Goal: Task Accomplishment & Management: Manage account settings

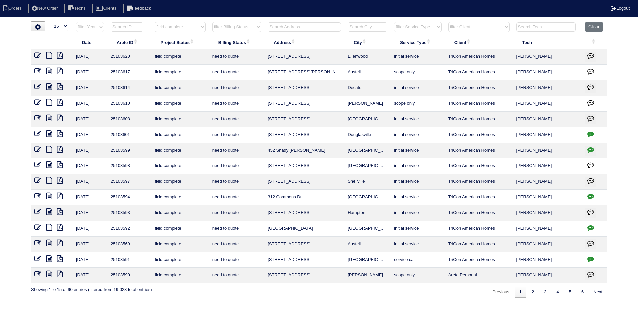
select select "15"
select select "field complete"
select select "need to quote"
click at [48, 274] on icon at bounding box center [49, 274] width 6 height 7
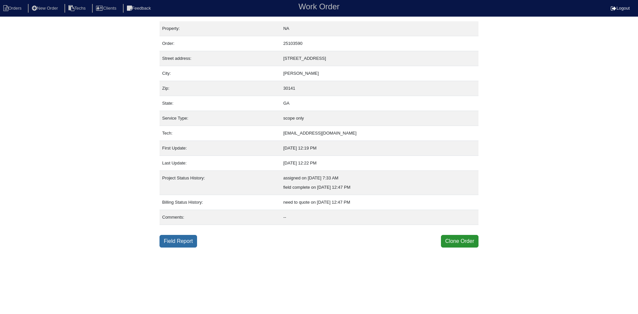
click at [182, 242] on link "Field Report" at bounding box center [179, 241] width 38 height 13
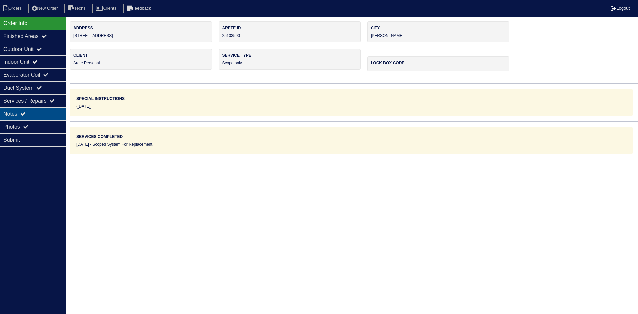
click at [31, 115] on div "Notes" at bounding box center [33, 113] width 66 height 13
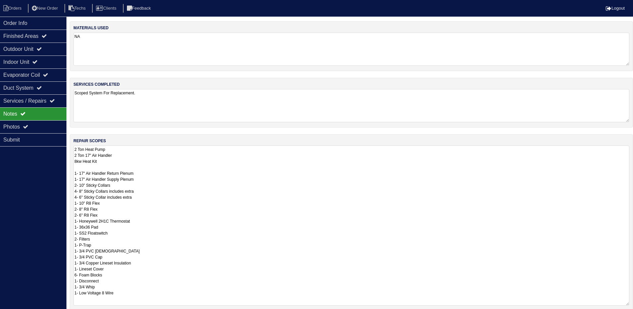
drag, startPoint x: 633, startPoint y: 181, endPoint x: 638, endPoint y: 303, distance: 122.8
click at [633, 303] on html "Orders New Order Techs Clients Feedback Logout Orders New Order Users Clients M…" at bounding box center [316, 187] width 633 height 374
drag, startPoint x: 41, startPoint y: 52, endPoint x: 40, endPoint y: 59, distance: 7.0
click at [41, 52] on div "Outdoor Unit" at bounding box center [33, 49] width 66 height 13
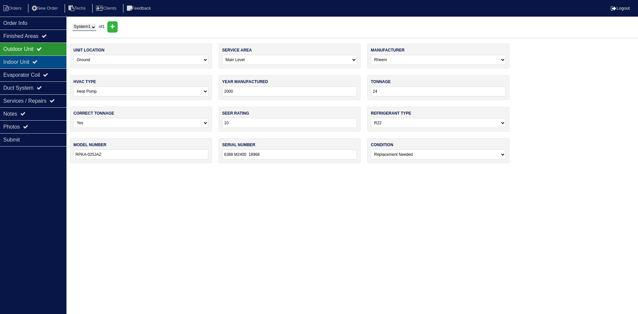
click at [38, 60] on icon at bounding box center [34, 61] width 5 height 5
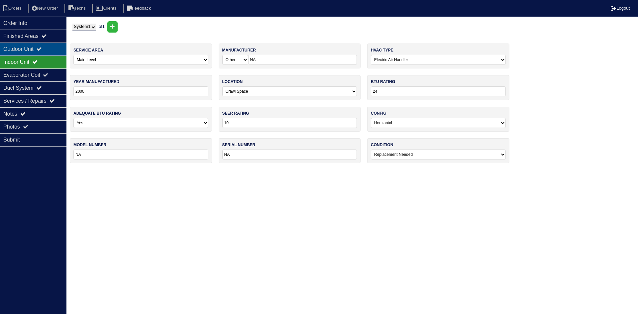
click at [28, 52] on div "Outdoor Unit" at bounding box center [33, 49] width 66 height 13
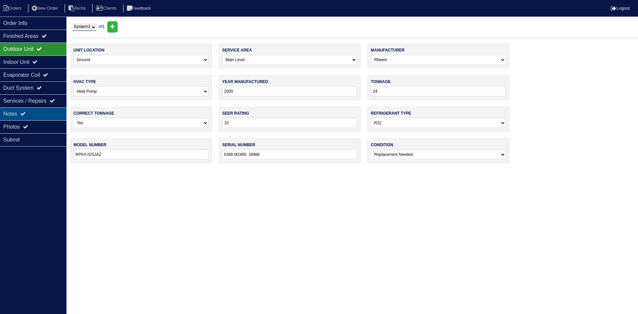
click at [31, 113] on div "Notes" at bounding box center [33, 113] width 66 height 13
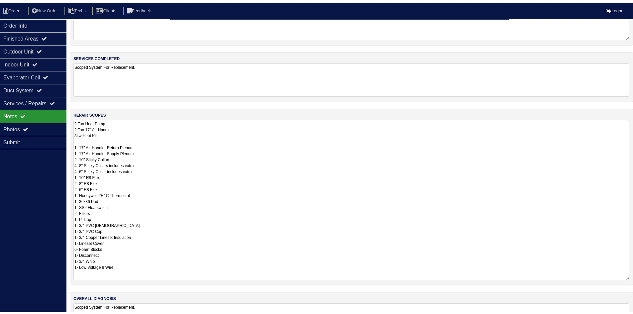
scroll to position [65, 0]
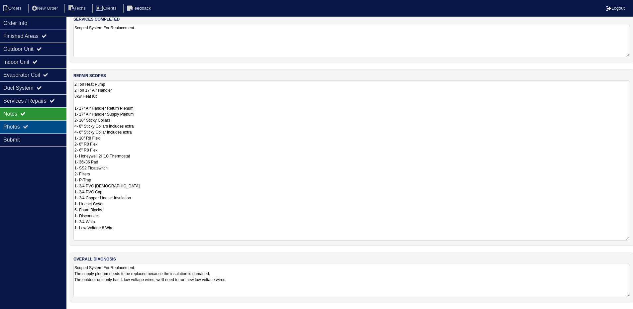
click at [40, 124] on div "Photos" at bounding box center [33, 126] width 66 height 13
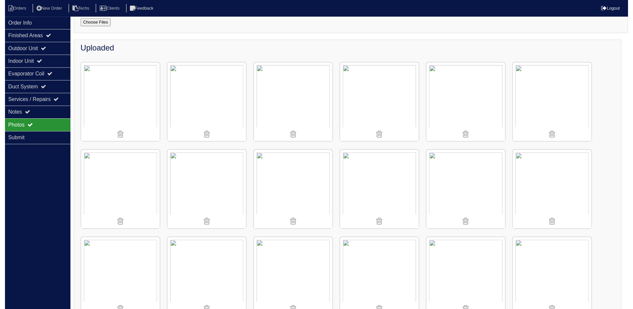
scroll to position [58, 0]
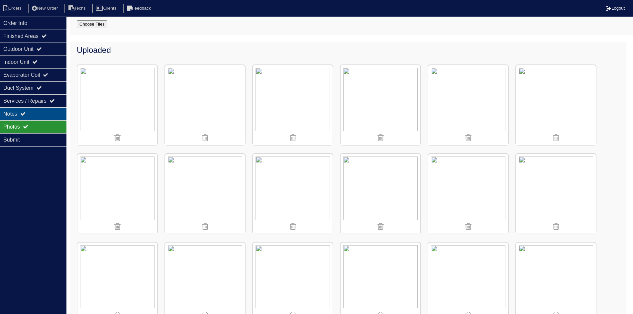
drag, startPoint x: 31, startPoint y: 110, endPoint x: 44, endPoint y: 114, distance: 13.7
click at [31, 110] on div "Notes" at bounding box center [33, 113] width 66 height 13
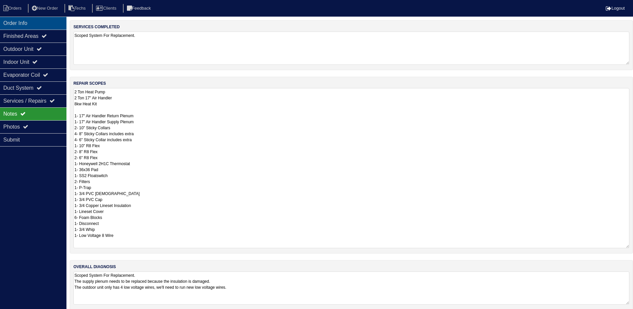
click at [45, 25] on div "Order Info" at bounding box center [33, 23] width 66 height 13
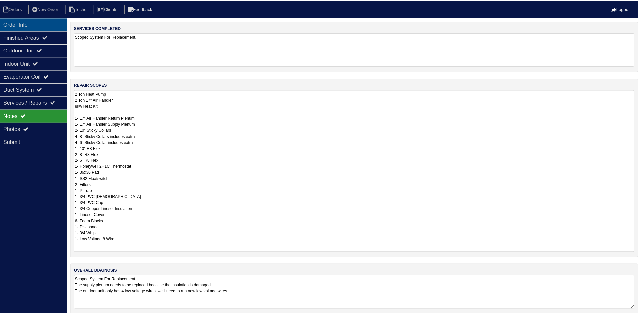
scroll to position [0, 0]
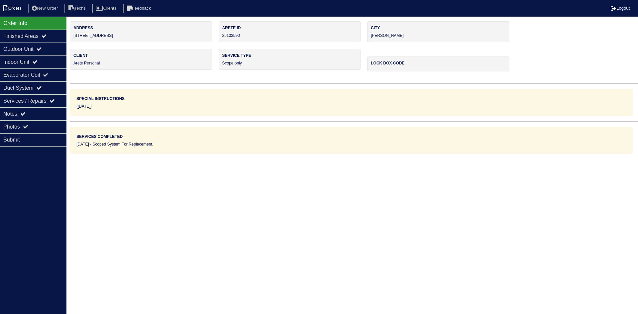
click at [22, 6] on li "Orders" at bounding box center [13, 8] width 27 height 9
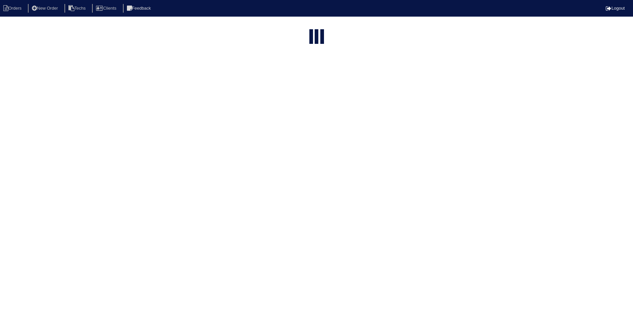
select select "15"
select select "field complete"
select select "need to quote"
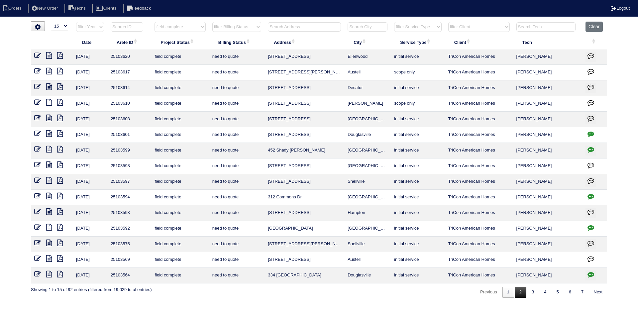
click at [518, 294] on link "2" at bounding box center [521, 292] width 12 height 11
select select "field complete"
select select "need to quote"
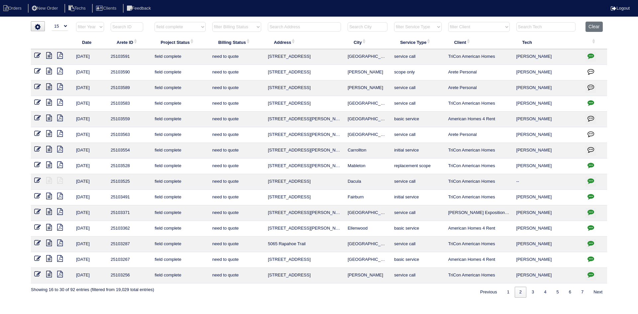
click at [593, 55] on icon "button" at bounding box center [591, 56] width 7 height 7
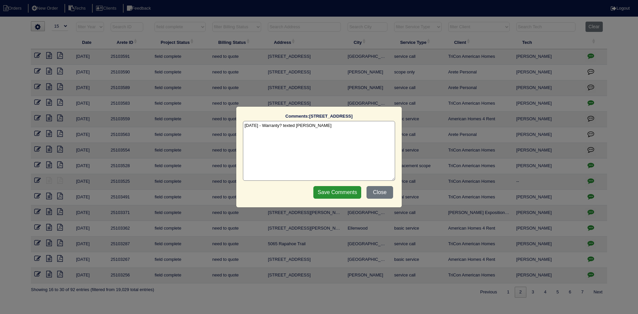
click at [329, 125] on textarea "10/1/25 - Warranty? texted Payton - rk" at bounding box center [319, 151] width 152 height 60
type textarea "10/1/25 - Warranty? texted Payton - rk 10/1/25 - Warranty per Payton - rk"
click at [326, 192] on input "Save Comments" at bounding box center [337, 192] width 48 height 13
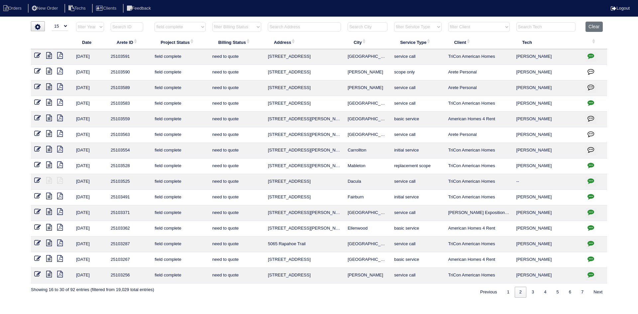
click at [38, 57] on icon at bounding box center [37, 55] width 7 height 7
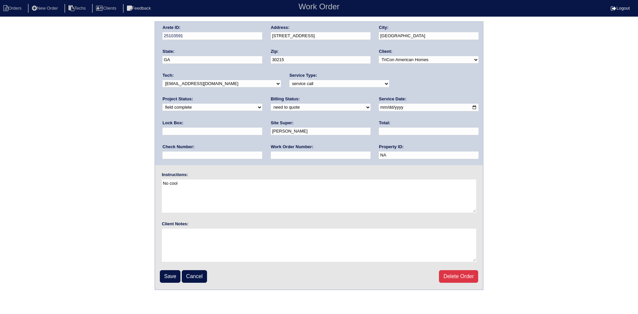
click at [271, 108] on select "need to quote quoted need to invoice invoiced paid warranty purchase order need…" at bounding box center [321, 107] width 100 height 7
select select "warranty"
click at [271, 104] on select "need to quote quoted need to invoice invoiced paid warranty purchase order need…" at bounding box center [321, 107] width 100 height 7
click at [166, 276] on input "Save" at bounding box center [170, 276] width 21 height 13
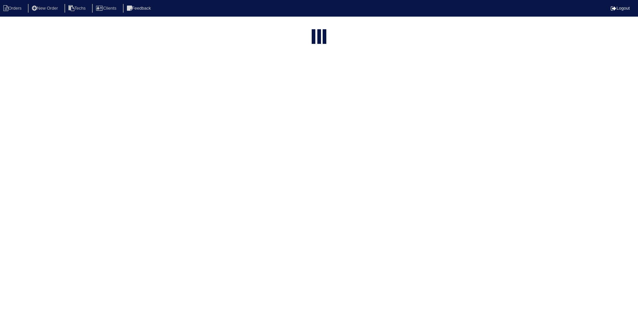
select select "15"
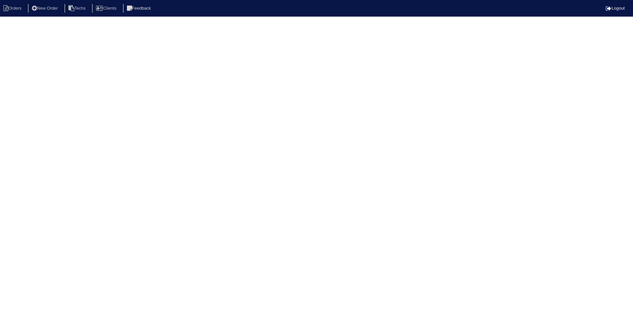
select select "field complete"
select select "need to quote"
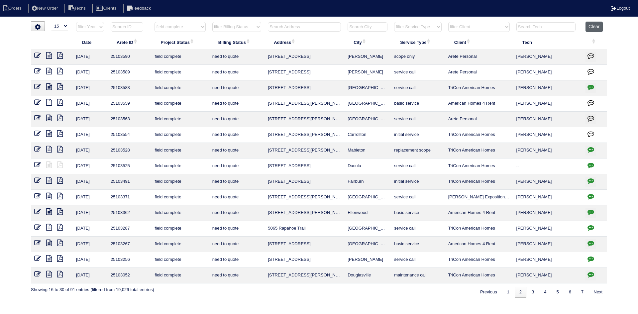
click at [598, 27] on button "Clear" at bounding box center [594, 27] width 17 height 10
select select
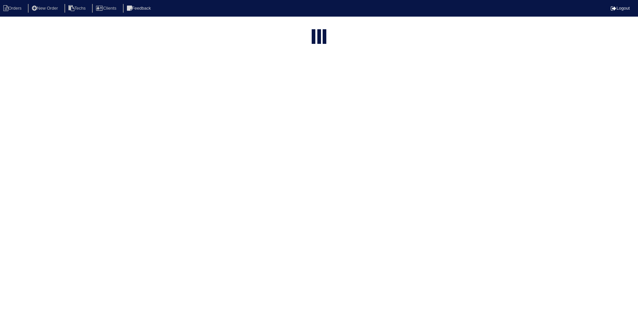
select select "15"
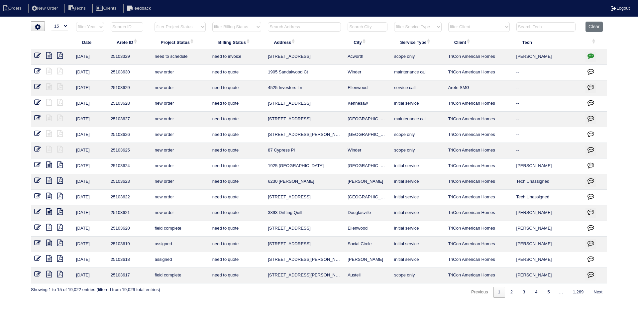
click at [281, 27] on input "text" at bounding box center [304, 26] width 73 height 9
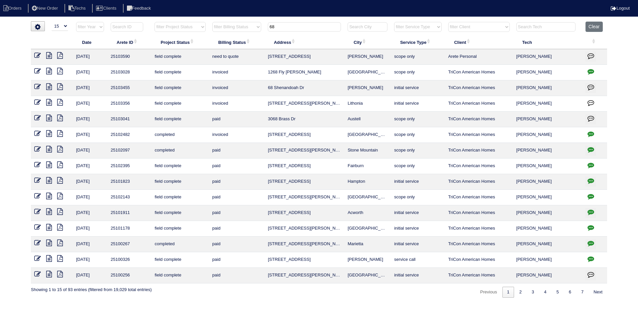
type input "68"
click at [36, 56] on icon at bounding box center [37, 55] width 7 height 7
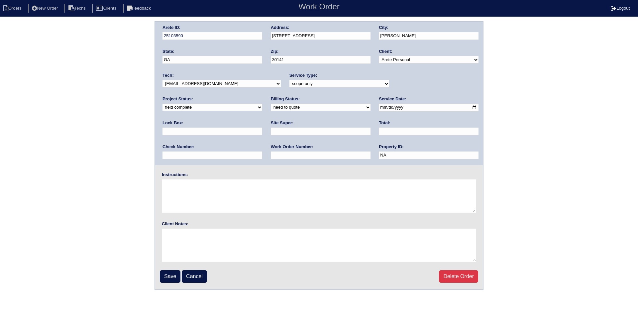
click at [196, 189] on textarea at bounding box center [319, 196] width 314 height 33
type textarea "Steve Rakestraw"
click at [167, 274] on input "Save" at bounding box center [170, 276] width 21 height 13
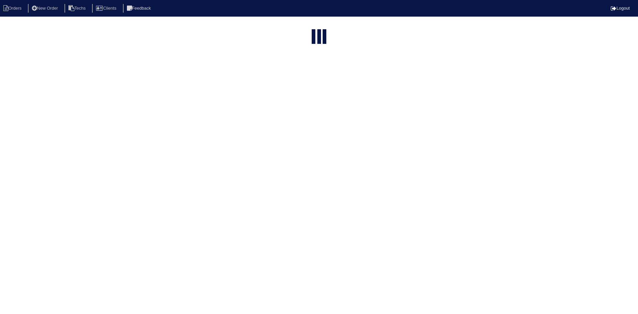
select select "15"
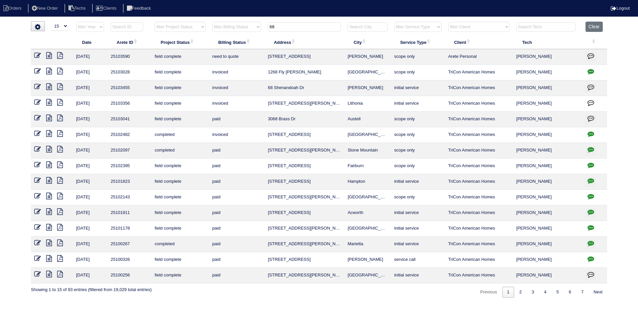
click at [285, 27] on input "68" at bounding box center [304, 26] width 73 height 9
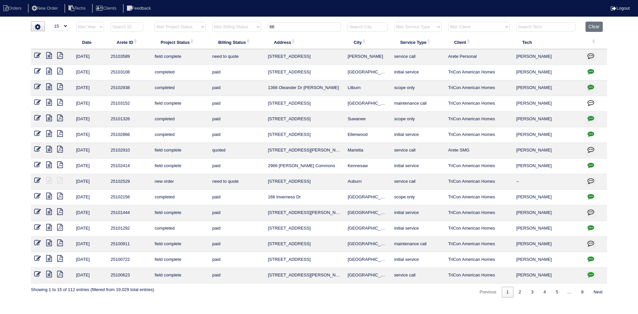
type input "66"
click at [34, 55] on icon at bounding box center [37, 55] width 7 height 7
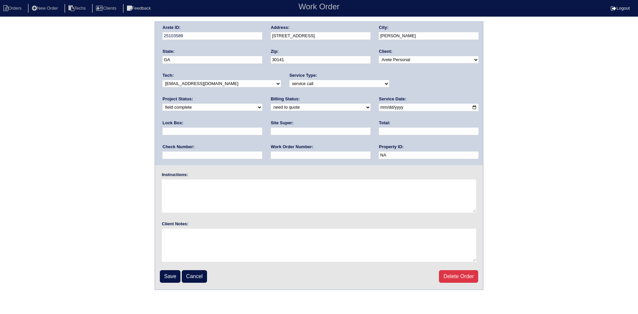
click at [212, 187] on textarea at bounding box center [319, 196] width 314 height 33
type textarea "Steve Rakestraw"
click at [171, 277] on input "Save" at bounding box center [170, 276] width 21 height 13
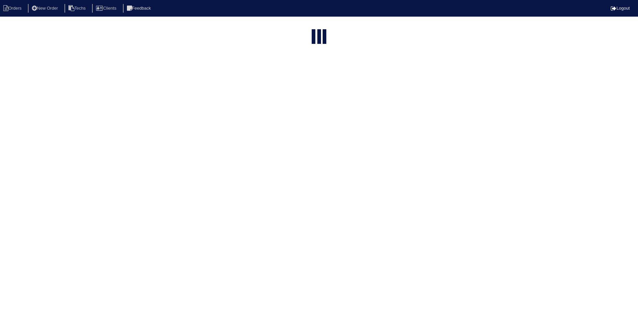
select select "15"
type input "66"
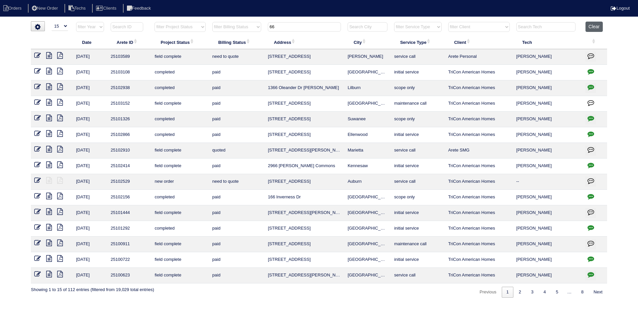
click at [595, 24] on button "Clear" at bounding box center [594, 27] width 17 height 10
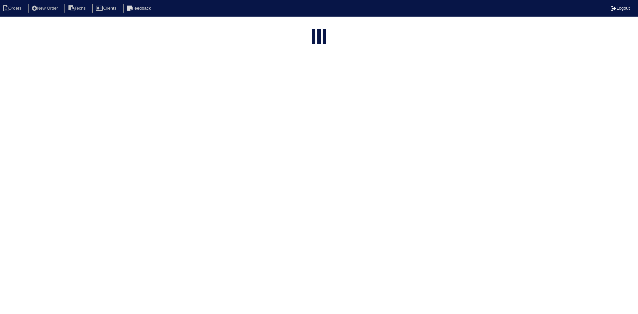
select select "15"
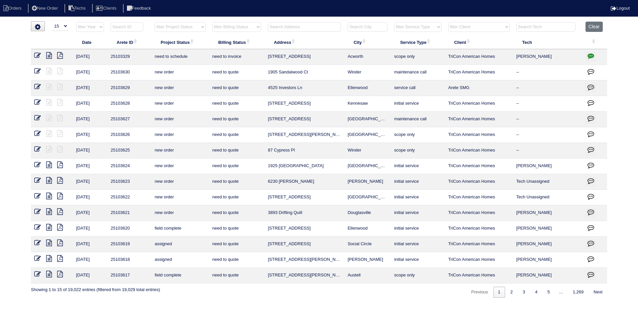
drag, startPoint x: 199, startPoint y: 25, endPoint x: 199, endPoint y: 30, distance: 4.7
click at [199, 25] on select "filter Project Status -- Any Project Status -- new order assigned in progress f…" at bounding box center [180, 27] width 51 height 10
click at [155, 22] on select "filter Project Status -- Any Project Status -- new order assigned in progress f…" at bounding box center [180, 27] width 51 height 10
select select "field complete"
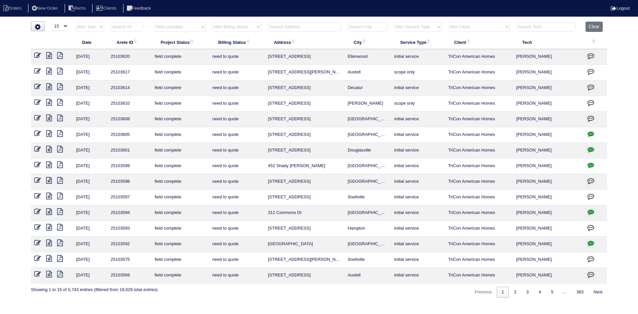
drag, startPoint x: 256, startPoint y: 27, endPoint x: 244, endPoint y: 23, distance: 12.2
click at [256, 26] on select "filter Billing Status -- Any Billing Status -- need to quote quoted need to inv…" at bounding box center [236, 27] width 49 height 10
select select "need to quote"
click at [212, 22] on select "filter Billing Status -- Any Billing Status -- need to quote quoted need to inv…" at bounding box center [236, 27] width 49 height 10
select select "field complete"
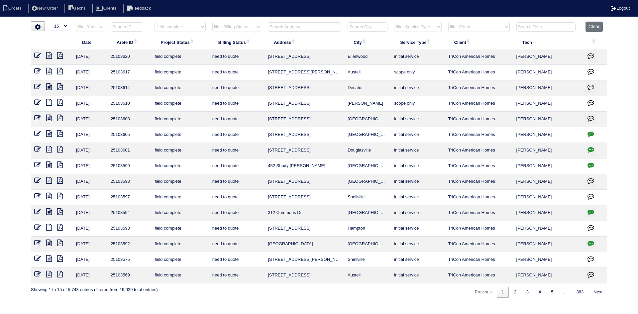
select select "need to quote"
click at [521, 292] on link "2" at bounding box center [521, 292] width 12 height 11
select select "field complete"
select select "need to quote"
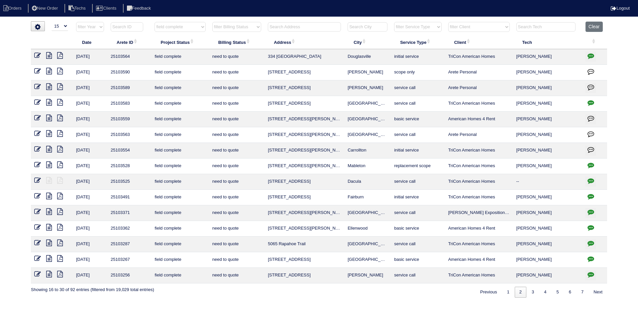
click at [590, 69] on icon "button" at bounding box center [591, 71] width 7 height 7
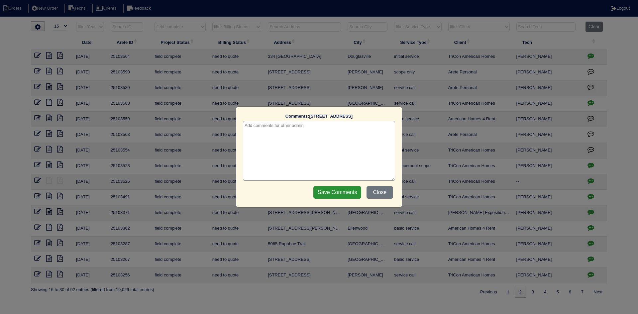
click at [304, 128] on textarea at bounding box center [319, 151] width 152 height 60
click at [332, 193] on input "Save Comments" at bounding box center [337, 192] width 48 height 13
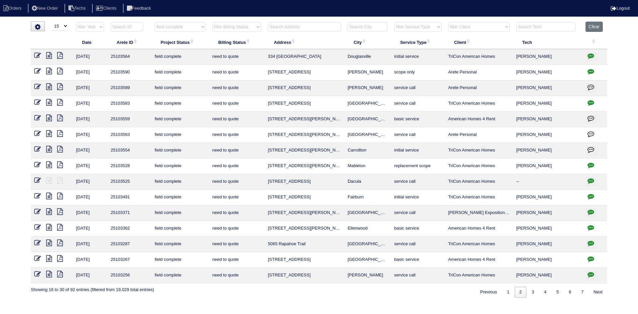
click at [591, 101] on icon "button" at bounding box center [591, 102] width 7 height 7
type textarea "9/29/25 - THIS IS FOR ODOBAN (POSSIBLE DUCT CLEANING AGAIN) ONLY - KE"
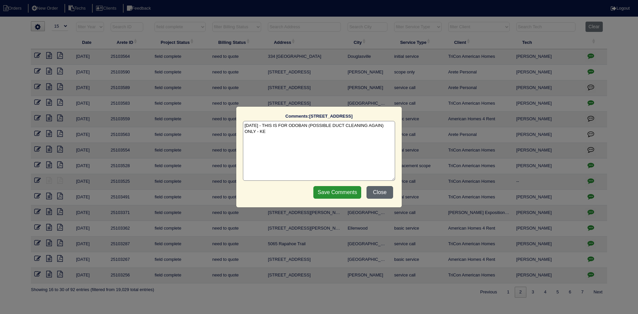
drag, startPoint x: 380, startPoint y: 194, endPoint x: 380, endPoint y: 188, distance: 6.3
click at [380, 194] on button "Close" at bounding box center [380, 192] width 27 height 13
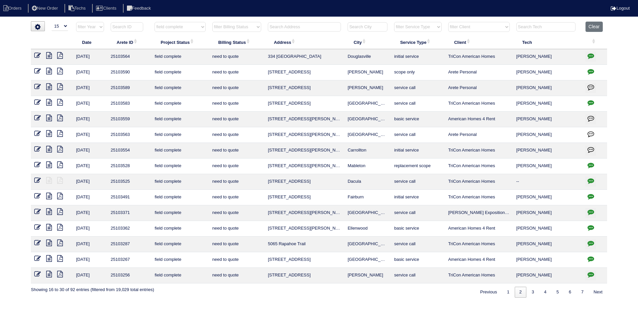
click at [50, 102] on icon at bounding box center [49, 102] width 6 height 7
click at [50, 117] on icon at bounding box center [49, 118] width 6 height 7
click at [36, 115] on icon at bounding box center [37, 118] width 7 height 7
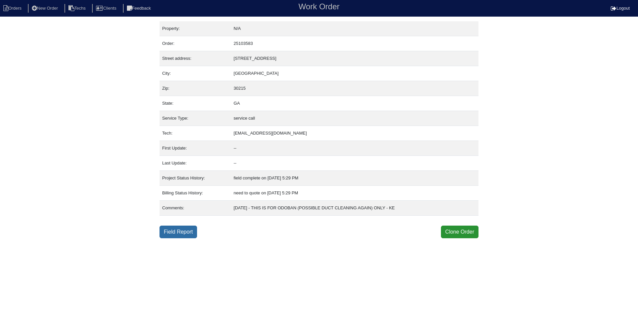
click at [187, 230] on link "Field Report" at bounding box center [179, 232] width 38 height 13
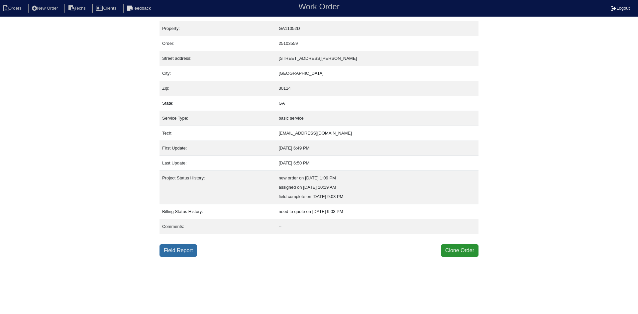
click at [182, 247] on link "Field Report" at bounding box center [179, 250] width 38 height 13
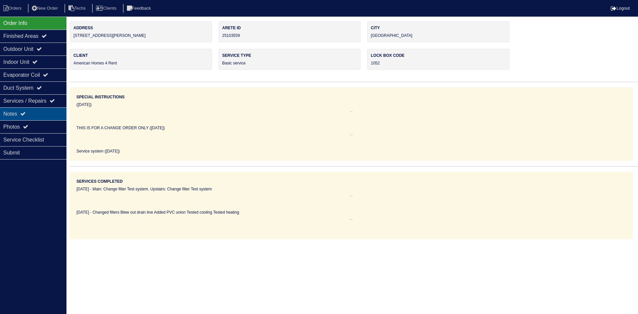
click at [45, 113] on div "Notes" at bounding box center [33, 113] width 66 height 13
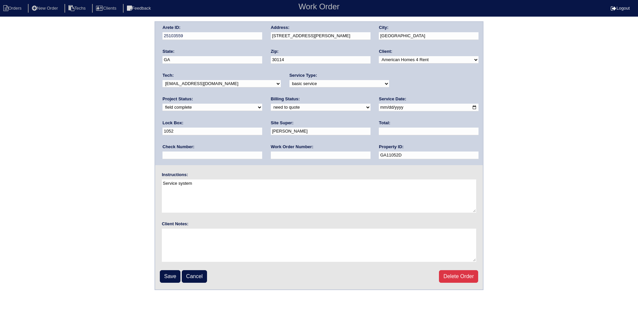
click at [271, 107] on select "need to quote quoted need to invoice invoiced paid warranty purchase order need…" at bounding box center [321, 107] width 100 height 7
select select "purchase order needed"
click at [271, 104] on select "need to quote quoted need to invoice invoiced paid warranty purchase order need…" at bounding box center [321, 107] width 100 height 7
click at [379, 130] on input "text" at bounding box center [429, 132] width 100 height 8
type input "895.00"
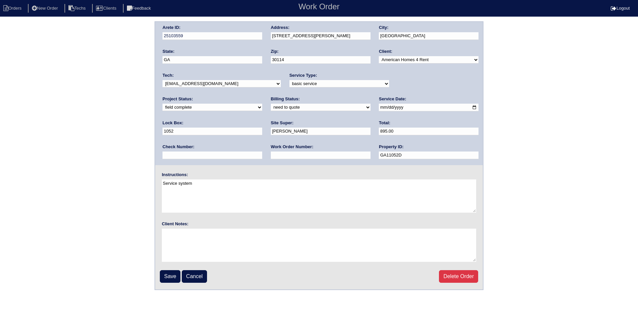
click at [271, 153] on input "text" at bounding box center [321, 156] width 100 height 8
type input "Requested"
click at [172, 280] on input "Save" at bounding box center [170, 276] width 21 height 13
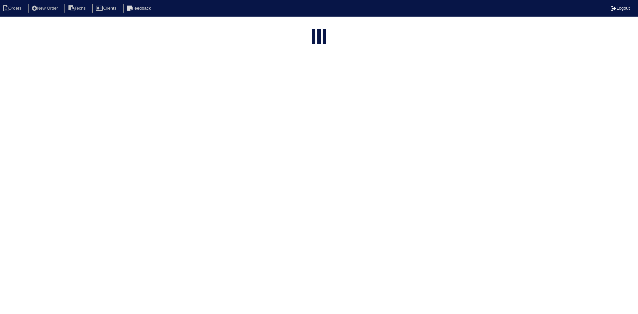
select select "15"
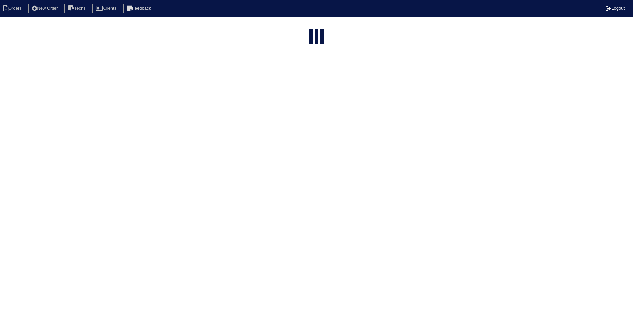
select select "field complete"
select select "need to quote"
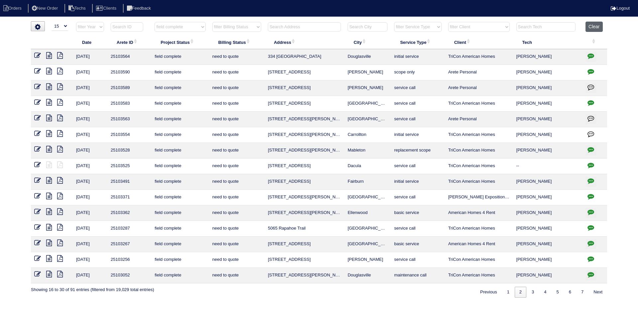
click at [594, 27] on button "Clear" at bounding box center [594, 27] width 17 height 10
select select
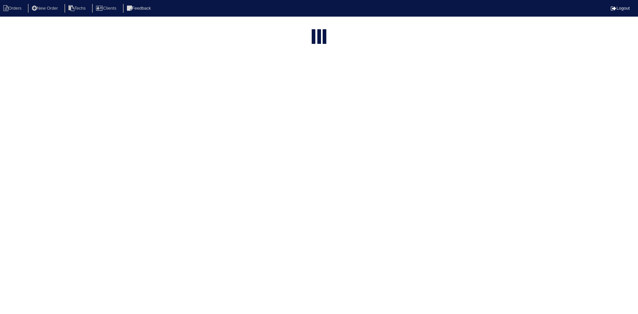
select select "15"
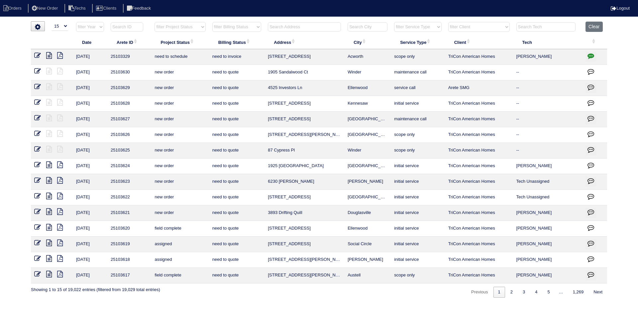
click at [322, 23] on input "text" at bounding box center [304, 26] width 73 height 9
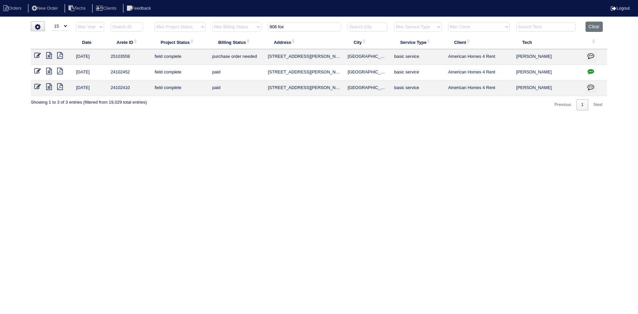
type input "906 fox"
click at [590, 56] on icon "button" at bounding box center [591, 56] width 7 height 7
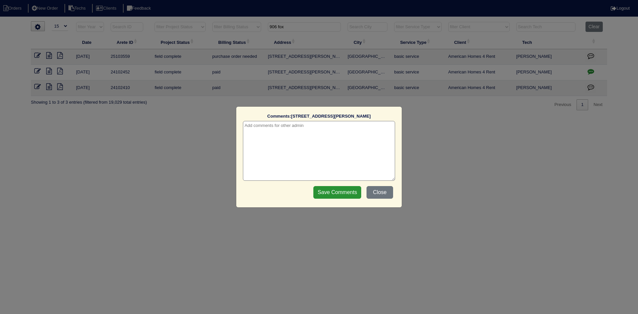
click at [264, 126] on textarea at bounding box center [319, 151] width 152 height 60
type textarea "10/1/25 - Emailed quote, pics and HVAC report requesting PO - rk"
click at [342, 193] on input "Save Comments" at bounding box center [337, 192] width 48 height 13
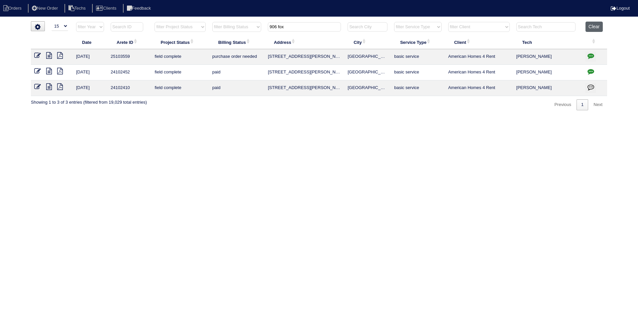
drag, startPoint x: 594, startPoint y: 25, endPoint x: 590, endPoint y: 29, distance: 6.1
click at [594, 25] on button "Clear" at bounding box center [594, 27] width 17 height 10
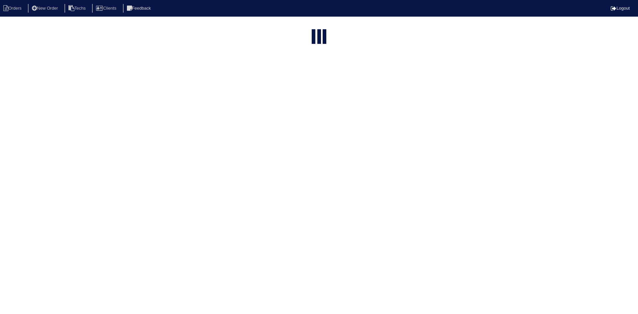
select select "15"
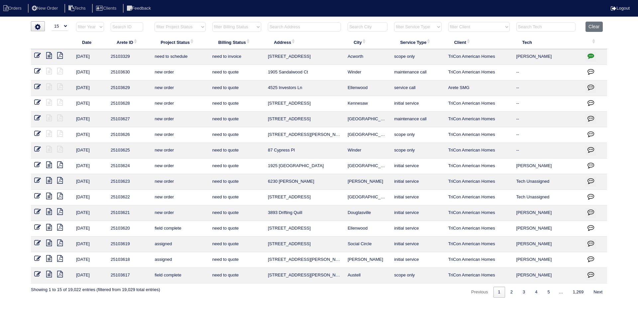
click at [199, 29] on select "filter Project Status -- Any Project Status -- new order assigned in progress f…" at bounding box center [180, 27] width 51 height 10
click at [155, 22] on select "filter Project Status -- Any Project Status -- new order assigned in progress f…" at bounding box center [180, 27] width 51 height 10
select select "field complete"
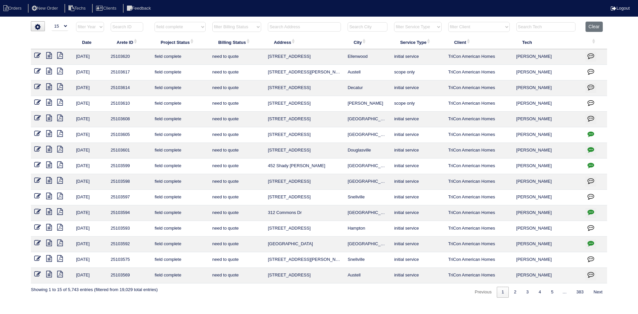
click at [260, 27] on select "filter Billing Status -- Any Billing Status -- need to quote quoted need to inv…" at bounding box center [236, 27] width 49 height 10
select select "need to quote"
click at [212, 22] on select "filter Billing Status -- Any Billing Status -- need to quote quoted need to inv…" at bounding box center [236, 27] width 49 height 10
select select "field complete"
select select "need to quote"
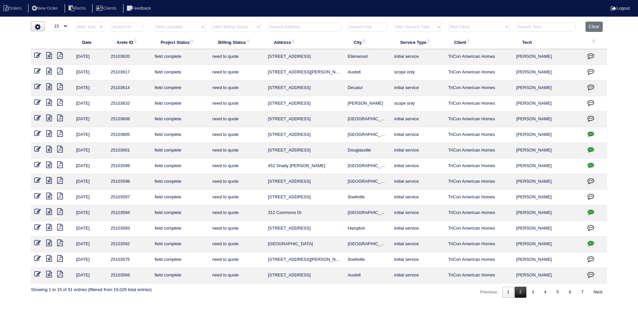
click at [517, 295] on link "2" at bounding box center [521, 292] width 12 height 11
select select "field complete"
select select "need to quote"
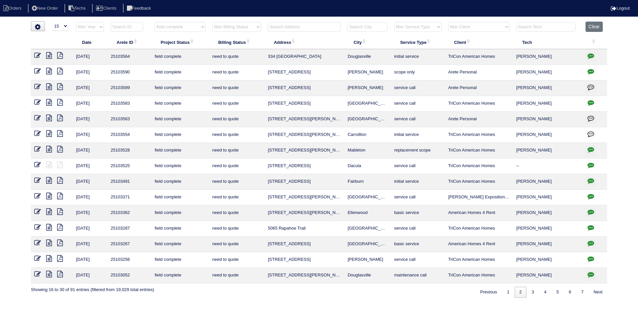
click at [591, 85] on icon "button" at bounding box center [591, 87] width 7 height 7
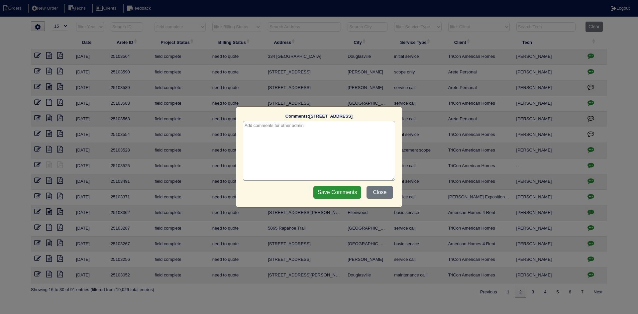
click at [321, 131] on textarea at bounding box center [319, 151] width 152 height 60
click at [345, 194] on input "Save Comments" at bounding box center [337, 192] width 48 height 13
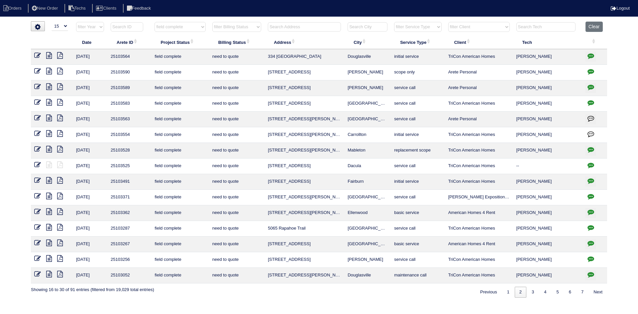
click at [589, 87] on icon "button" at bounding box center [591, 87] width 7 height 7
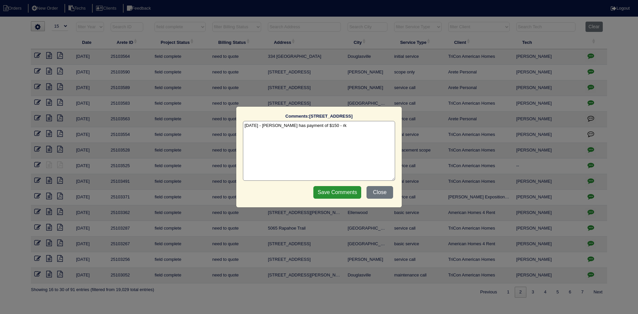
click at [283, 125] on textarea "10/1/25 - Justin has payment of $150 - rk" at bounding box center [319, 151] width 152 height 60
type textarea "10/1/25 - Justin has cash payment of $150 - rk"
drag, startPoint x: 332, startPoint y: 191, endPoint x: 322, endPoint y: 181, distance: 14.1
click at [332, 191] on input "Save Comments" at bounding box center [337, 192] width 48 height 13
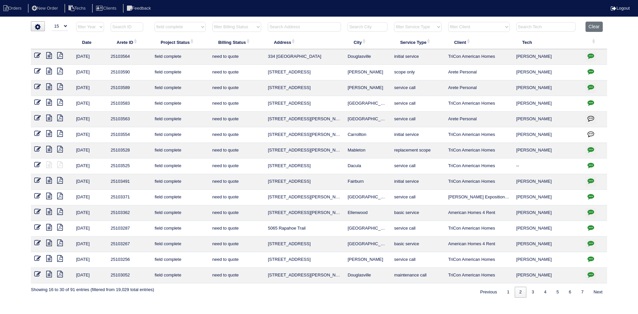
drag, startPoint x: 50, startPoint y: 56, endPoint x: 1, endPoint y: 56, distance: 48.5
click at [49, 56] on icon at bounding box center [49, 55] width 6 height 7
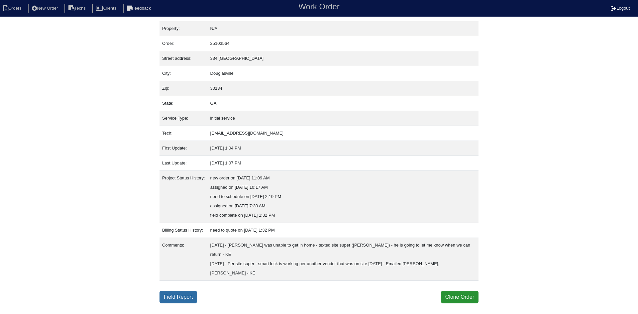
click at [178, 291] on link "Field Report" at bounding box center [179, 297] width 38 height 13
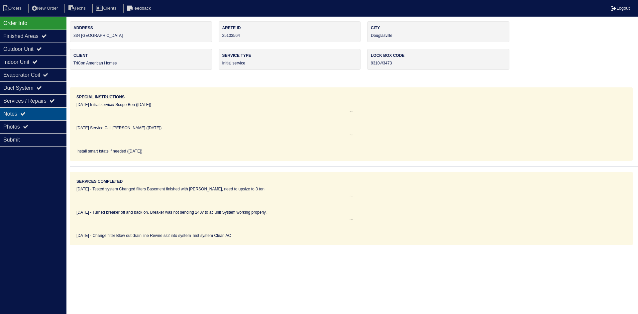
click at [18, 112] on div "Notes" at bounding box center [33, 113] width 66 height 13
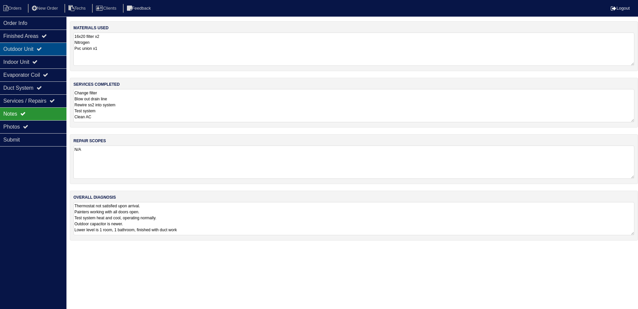
click at [53, 47] on div "Outdoor Unit" at bounding box center [33, 49] width 66 height 13
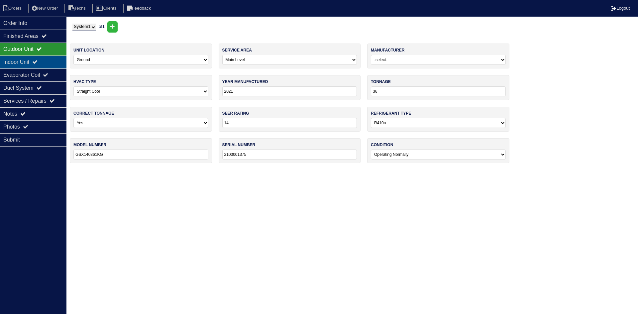
click at [54, 59] on div "Indoor Unit" at bounding box center [33, 62] width 66 height 13
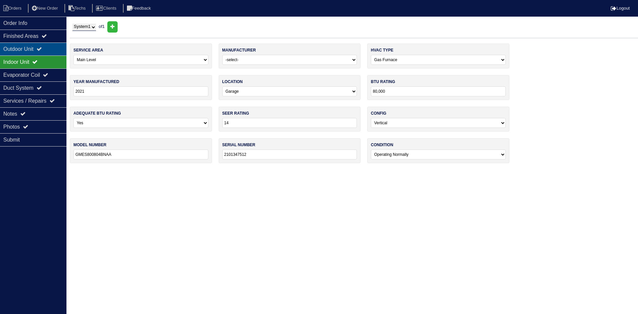
click at [28, 45] on div "Outdoor Unit" at bounding box center [33, 49] width 66 height 13
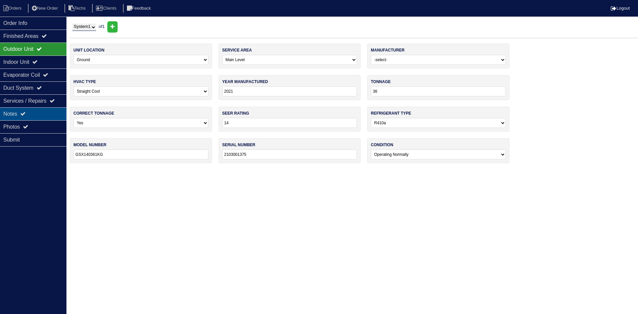
click at [49, 114] on div "Notes" at bounding box center [33, 113] width 66 height 13
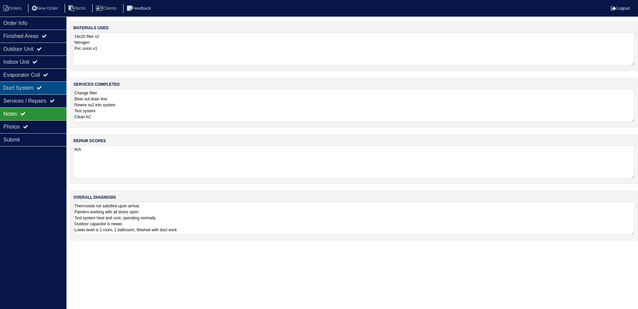
click at [49, 91] on div "Duct System" at bounding box center [33, 87] width 66 height 13
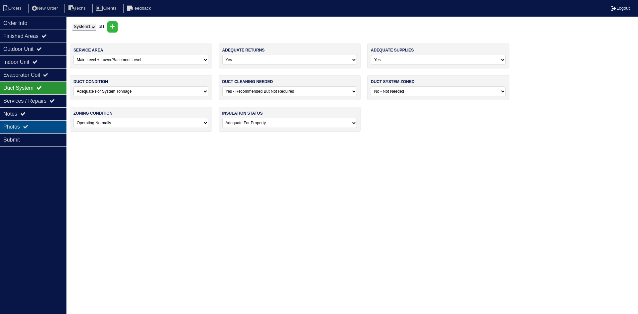
click at [32, 125] on div "Photos" at bounding box center [33, 126] width 66 height 13
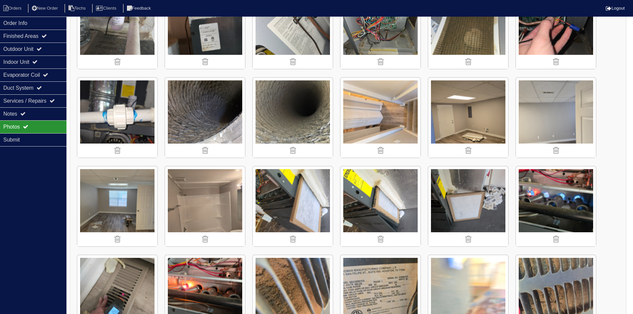
scroll to position [166, 0]
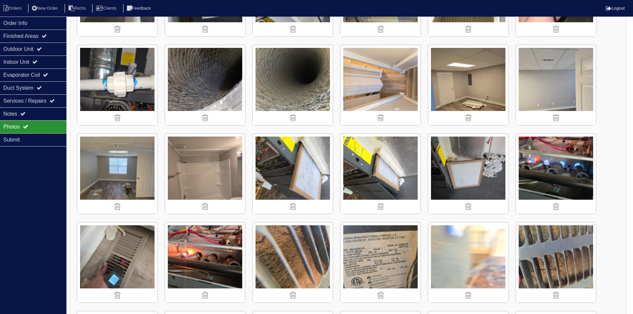
click at [295, 91] on img at bounding box center [293, 85] width 80 height 80
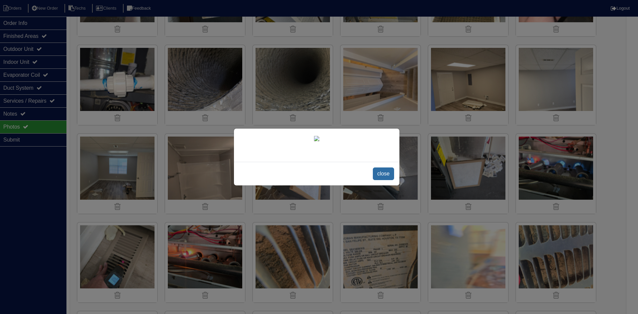
click at [379, 180] on span "close" at bounding box center [383, 174] width 21 height 13
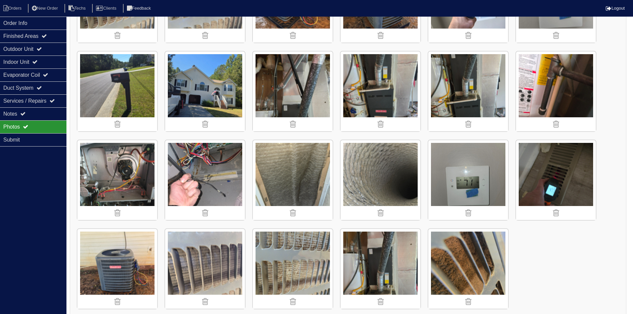
scroll to position [611, 0]
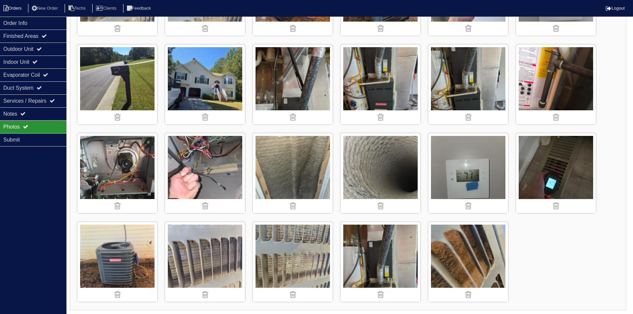
click at [13, 7] on li "Orders" at bounding box center [13, 8] width 27 height 9
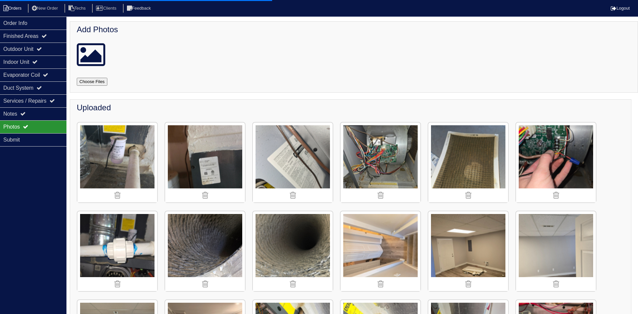
select select "15"
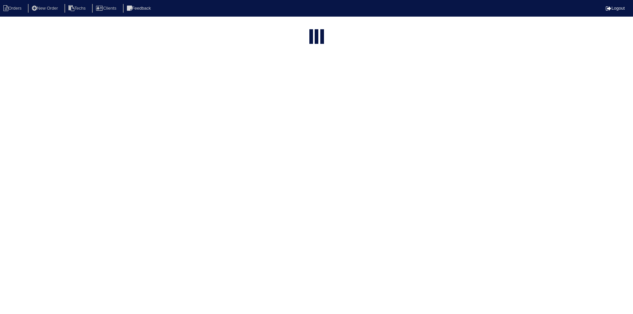
select select "field complete"
select select "need to quote"
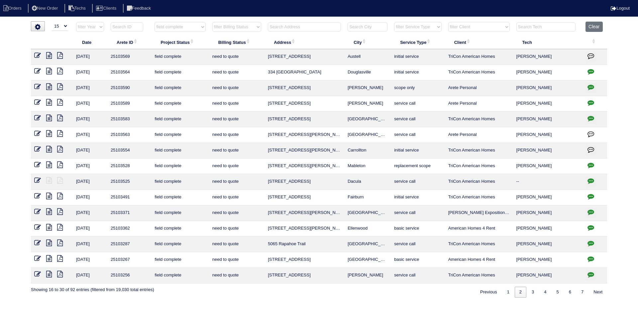
click at [593, 71] on icon "button" at bounding box center [591, 71] width 7 height 7
type textarea "[DATE] - [PERSON_NAME] was unable to get in home - texted site super (Jacob) - …"
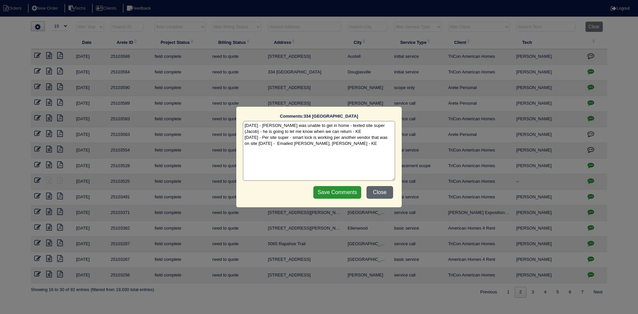
click at [379, 191] on button "Close" at bounding box center [380, 192] width 27 height 13
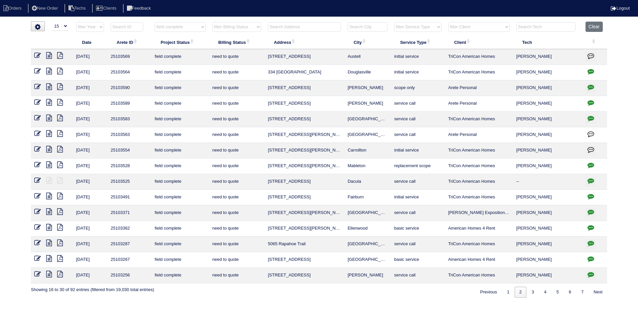
click at [322, 58] on td "[STREET_ADDRESS]" at bounding box center [305, 57] width 80 height 16
click at [49, 56] on icon at bounding box center [49, 55] width 6 height 7
click at [505, 291] on link "1" at bounding box center [509, 292] width 12 height 11
select select "field complete"
select select "need to quote"
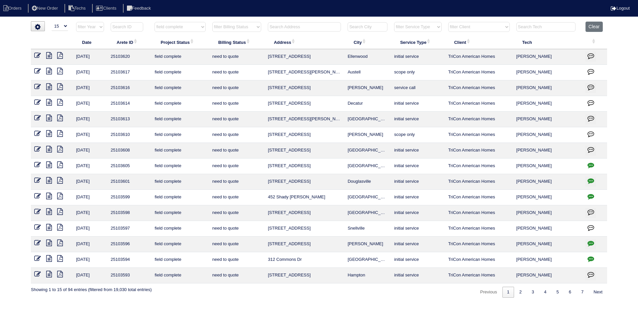
click at [49, 276] on icon at bounding box center [49, 274] width 6 height 7
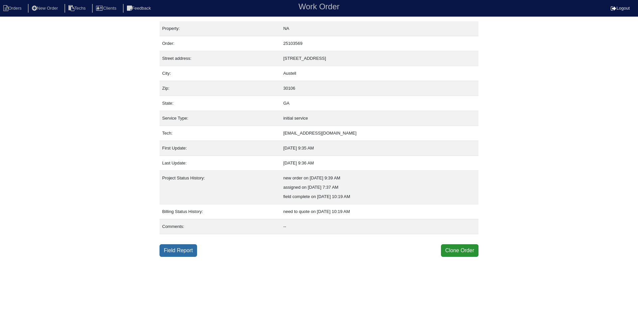
click at [177, 249] on link "Field Report" at bounding box center [179, 250] width 38 height 13
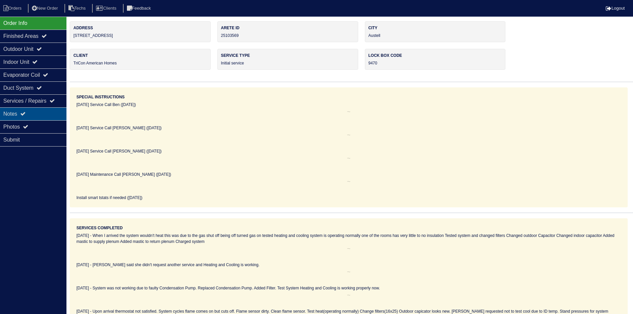
click at [32, 115] on div "Notes" at bounding box center [33, 113] width 66 height 13
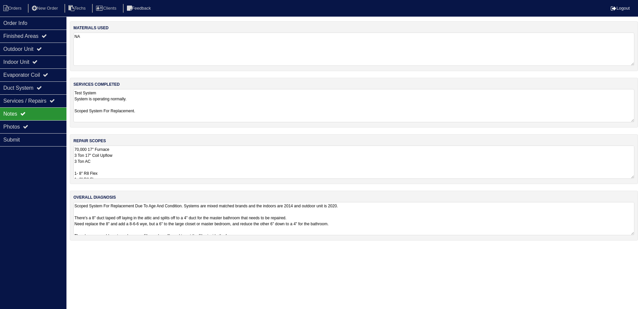
click at [153, 153] on textarea "70,000 17" Furnace 3 Ton 17" Coil Upflow 3 Ton AC 1- 8" R8 Flex 1- 6" R8 Flex 1…" at bounding box center [353, 162] width 561 height 33
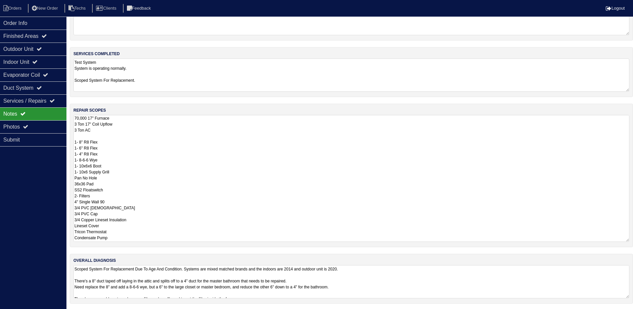
scroll to position [32, 0]
click at [431, 282] on html "Orders New Order Techs Clients Feedback Logout Orders New Order Users Clients M…" at bounding box center [316, 138] width 633 height 341
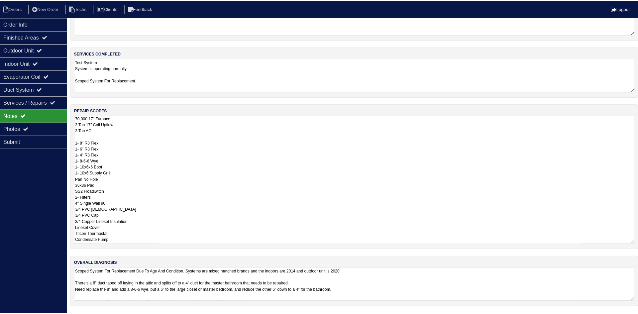
scroll to position [0, 0]
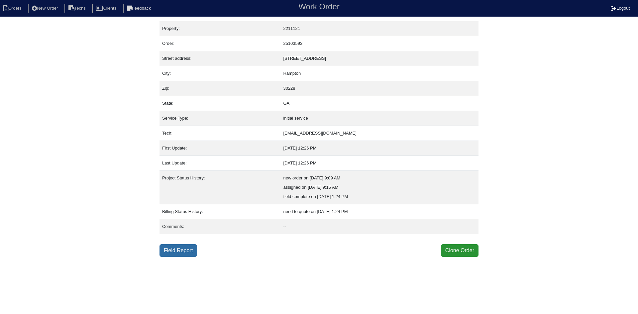
click at [181, 250] on link "Field Report" at bounding box center [179, 250] width 38 height 13
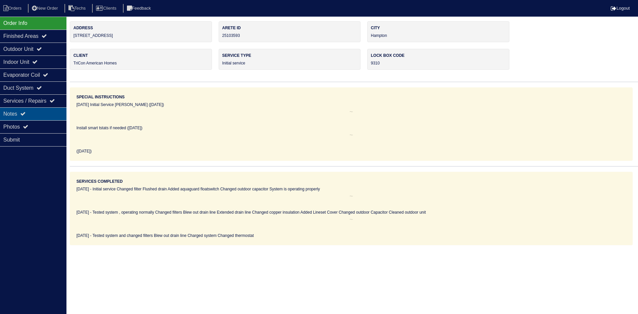
click at [37, 111] on div "Notes" at bounding box center [33, 113] width 66 height 13
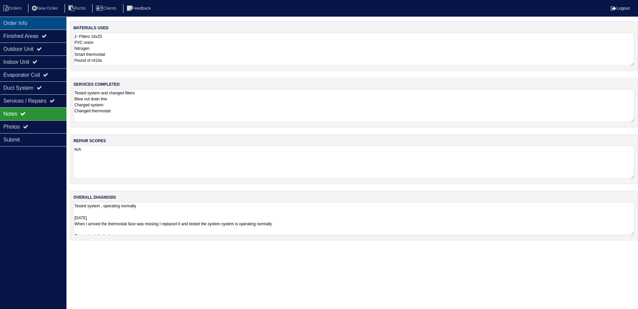
click at [33, 20] on div "Order Info" at bounding box center [33, 23] width 66 height 13
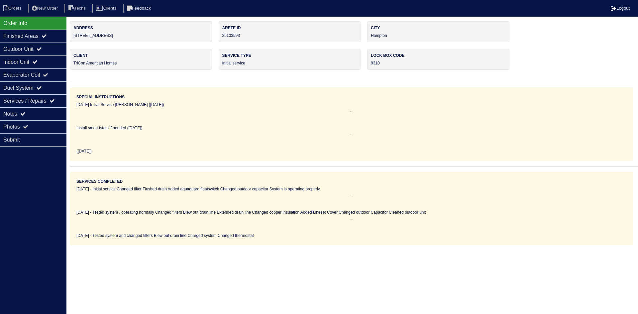
drag, startPoint x: 118, startPoint y: 35, endPoint x: 74, endPoint y: 38, distance: 44.0
click at [74, 38] on div "Address [STREET_ADDRESS]" at bounding box center [141, 31] width 142 height 21
click at [46, 113] on div "Notes" at bounding box center [33, 113] width 66 height 13
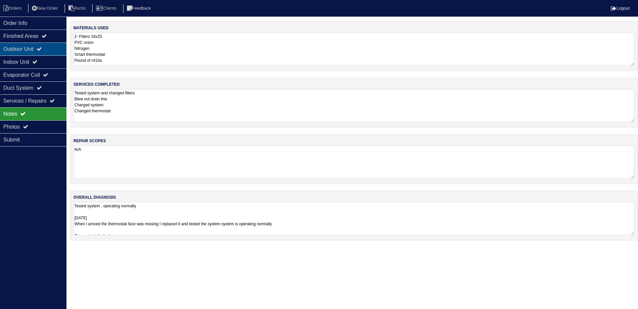
click at [38, 46] on div "Outdoor Unit" at bounding box center [33, 49] width 66 height 13
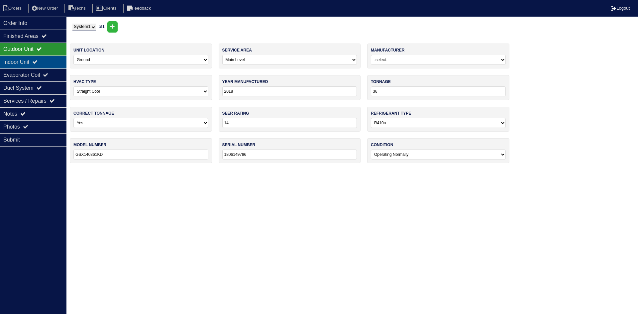
click at [38, 61] on icon at bounding box center [34, 61] width 5 height 5
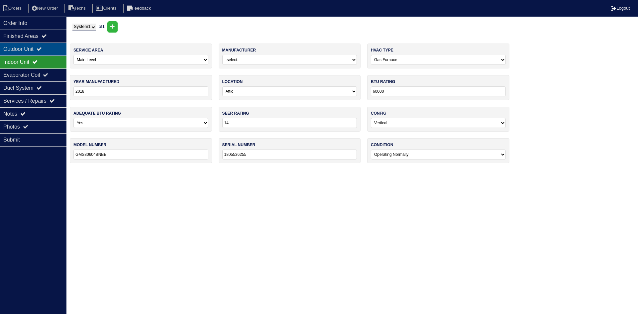
click at [36, 52] on div "Outdoor Unit" at bounding box center [33, 49] width 66 height 13
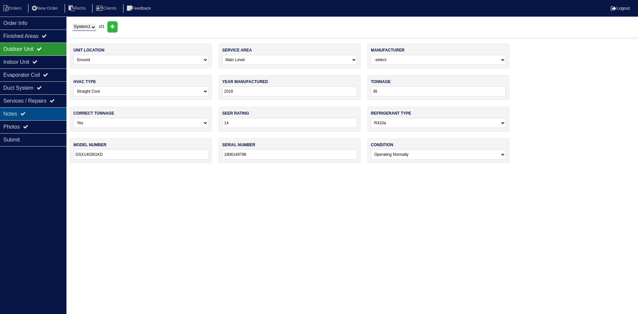
click at [33, 110] on div "Notes" at bounding box center [33, 113] width 66 height 13
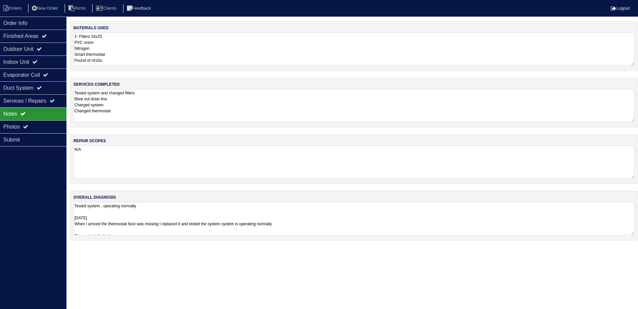
click at [318, 217] on textarea "Tested system , operating normally 10-01-25 When I arrived the thermostat face …" at bounding box center [353, 218] width 561 height 33
click at [12, 6] on li "Orders" at bounding box center [13, 8] width 27 height 9
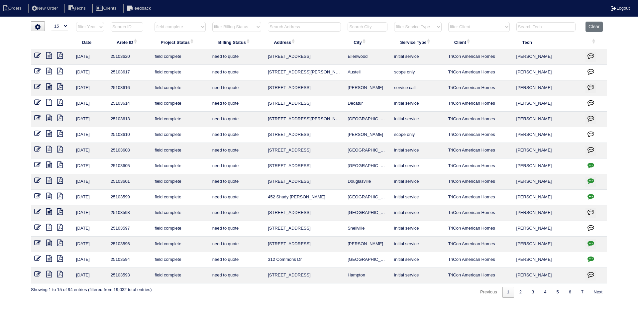
select select "15"
select select "field complete"
select select "need to quote"
click at [49, 260] on icon at bounding box center [49, 258] width 6 height 7
click at [60, 258] on icon at bounding box center [60, 258] width 6 height 7
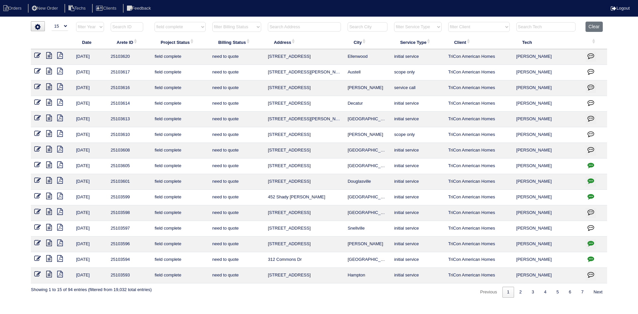
click at [49, 260] on icon at bounding box center [49, 258] width 6 height 7
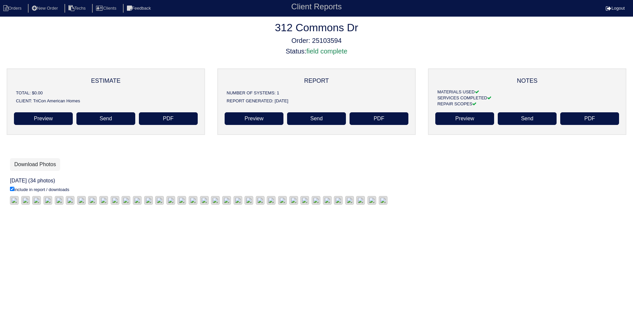
scroll to position [20, 0]
click at [51, 158] on link "Download Photos" at bounding box center [35, 164] width 50 height 13
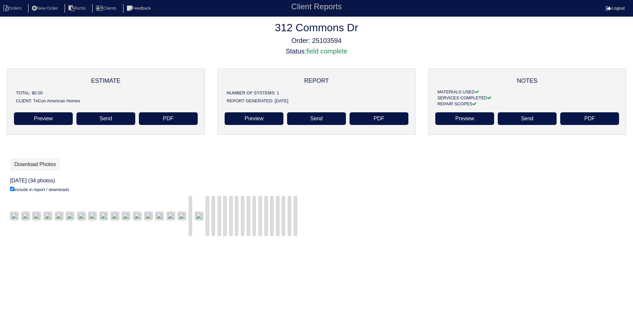
scroll to position [20, 0]
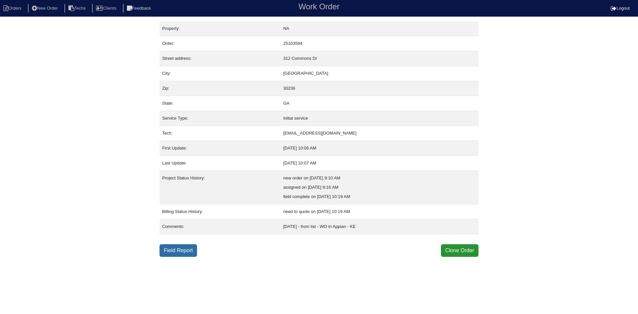
click at [183, 249] on link "Field Report" at bounding box center [179, 250] width 38 height 13
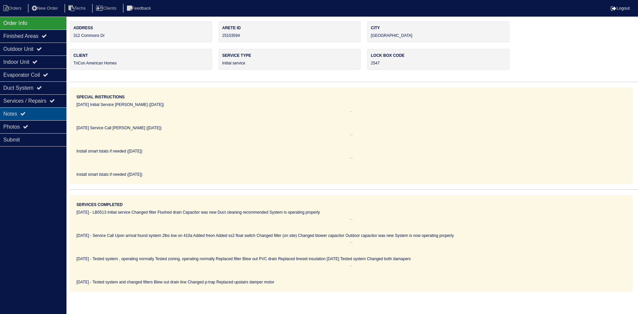
click at [49, 112] on div "Notes" at bounding box center [33, 113] width 66 height 13
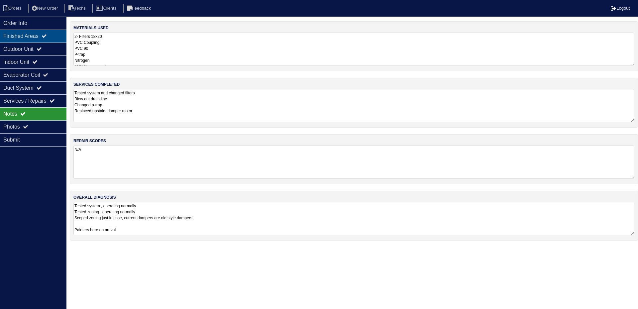
click at [45, 36] on div "Finished Areas" at bounding box center [33, 36] width 66 height 13
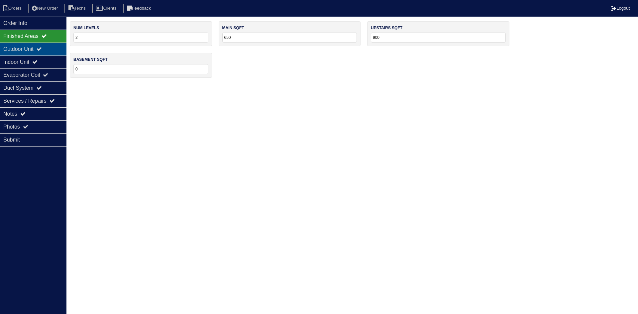
click at [42, 47] on icon at bounding box center [39, 48] width 5 height 5
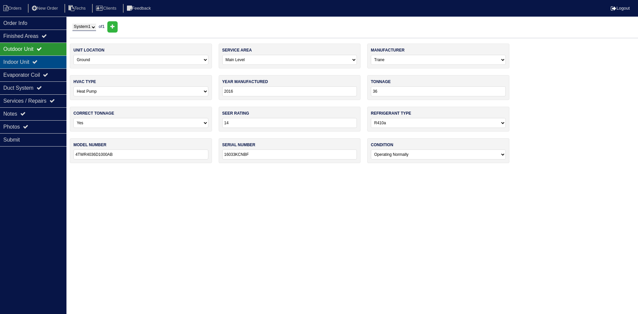
click at [33, 60] on div "Indoor Unit" at bounding box center [33, 62] width 66 height 13
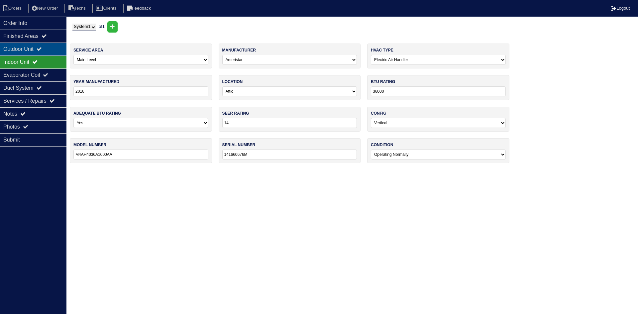
click at [33, 45] on div "Outdoor Unit" at bounding box center [33, 49] width 66 height 13
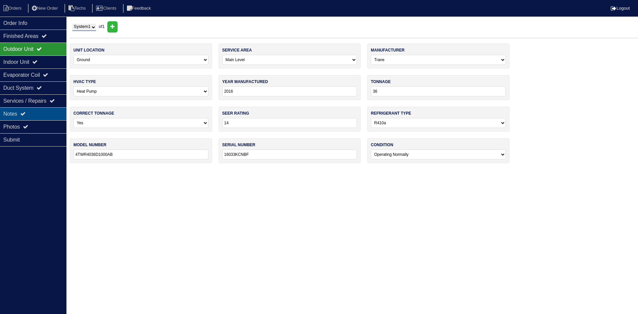
click at [25, 109] on div "Notes" at bounding box center [33, 113] width 66 height 13
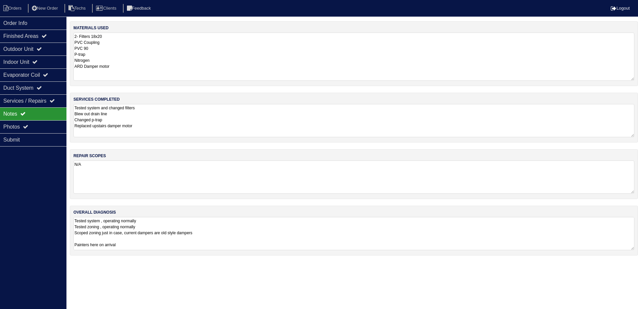
drag, startPoint x: 631, startPoint y: 64, endPoint x: 634, endPoint y: 79, distance: 15.3
click at [634, 79] on textarea "2- Filters 18x20 PVC Coupling PVC 90 P-trap Nitrogen ARD Damper motor" at bounding box center [353, 57] width 561 height 48
click at [34, 87] on div "Duct System" at bounding box center [33, 87] width 66 height 13
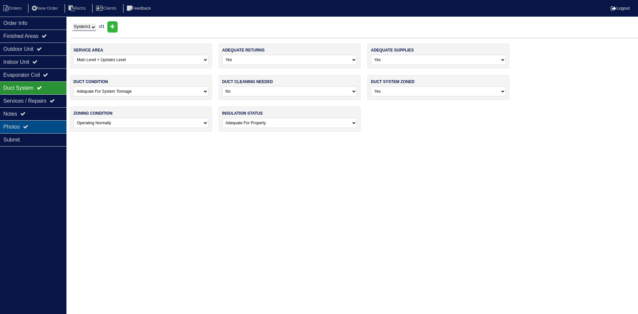
click at [39, 126] on div "Photos" at bounding box center [33, 126] width 66 height 13
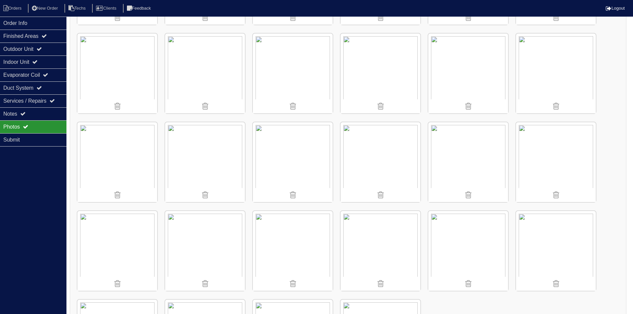
scroll to position [266, 0]
click at [11, 10] on li "Orders" at bounding box center [13, 8] width 27 height 9
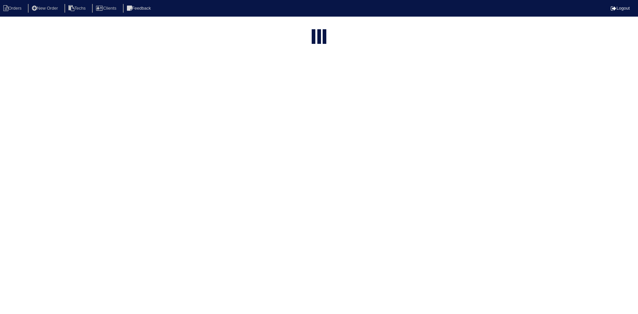
select select "15"
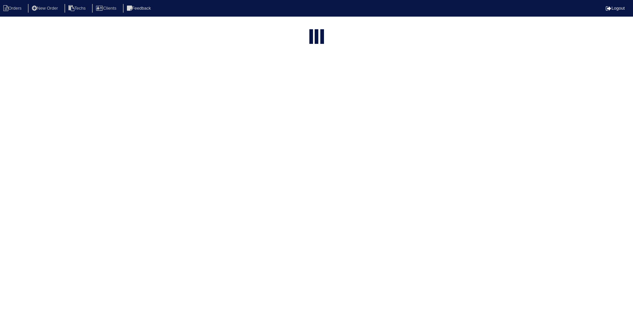
select select "field complete"
select select "need to quote"
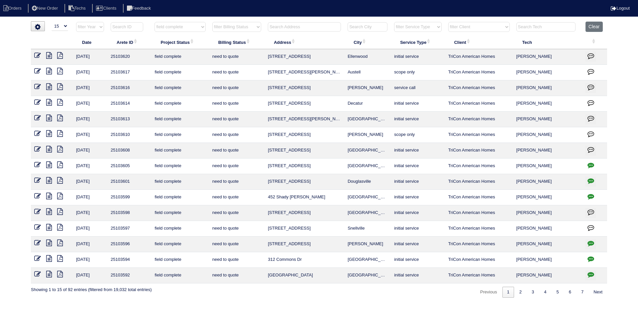
click at [60, 242] on icon at bounding box center [60, 243] width 6 height 7
click at [49, 243] on icon at bounding box center [49, 243] width 6 height 7
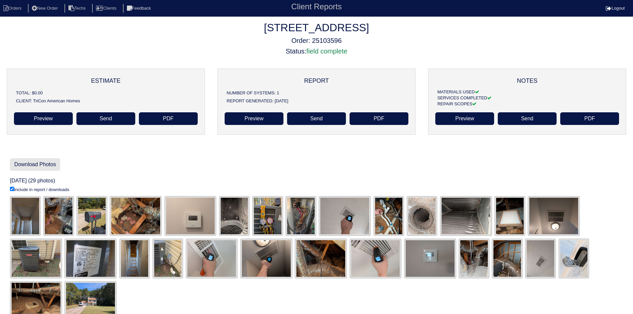
click at [28, 163] on link "Download Photos" at bounding box center [35, 164] width 50 height 13
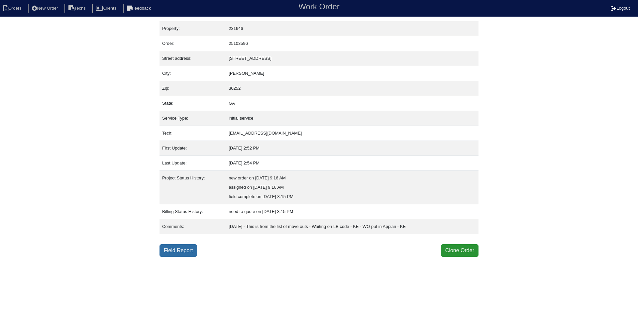
click at [178, 251] on link "Field Report" at bounding box center [179, 250] width 38 height 13
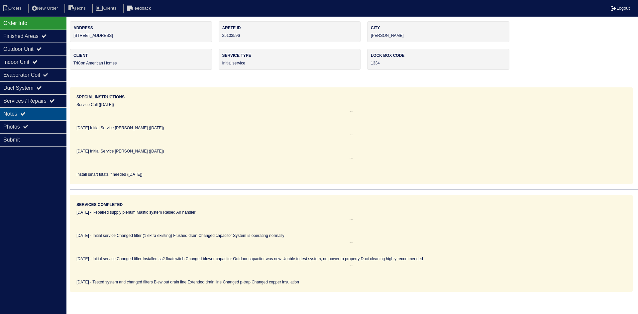
click at [16, 113] on div "Notes" at bounding box center [33, 113] width 66 height 13
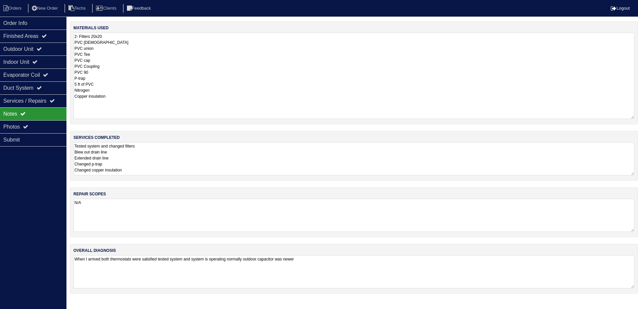
drag, startPoint x: 633, startPoint y: 62, endPoint x: 638, endPoint y: 115, distance: 53.4
click at [638, 115] on div "materials used 2- Filters 20x20 PVC [DEMOGRAPHIC_DATA] PVC union PVC Tee PVC ca…" at bounding box center [354, 72] width 568 height 103
click at [39, 47] on div "Outdoor Unit" at bounding box center [33, 49] width 66 height 13
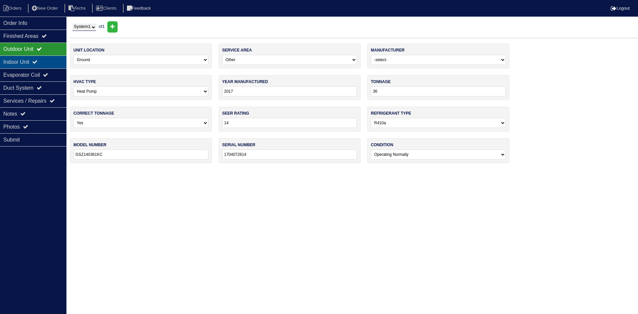
click at [38, 62] on icon at bounding box center [34, 61] width 5 height 5
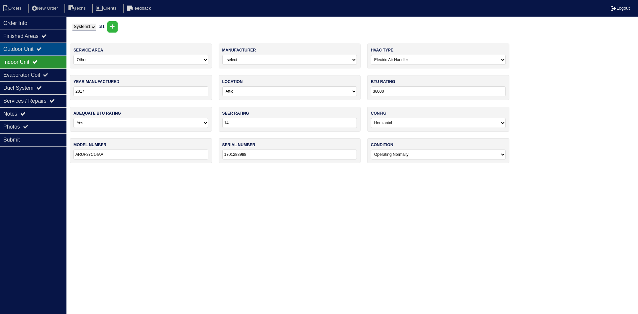
click at [29, 48] on div "Outdoor Unit" at bounding box center [33, 49] width 66 height 13
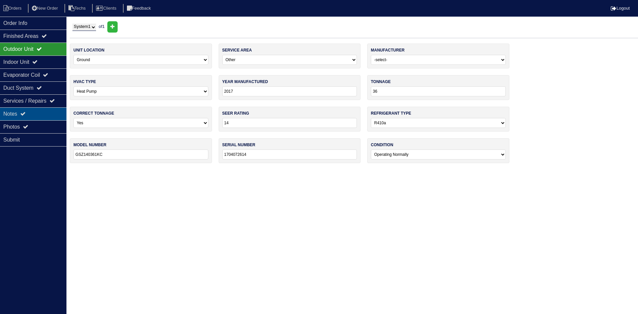
click at [33, 111] on div "Notes" at bounding box center [33, 113] width 66 height 13
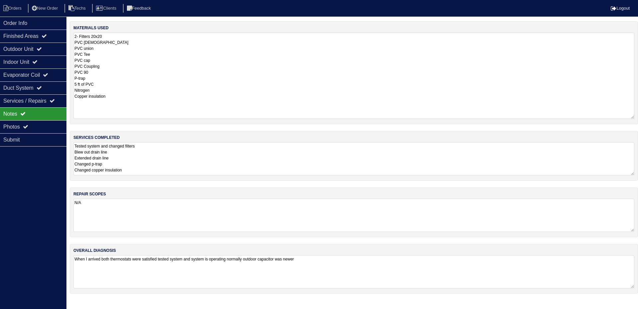
click at [220, 153] on textarea "Tested system and changed filters Blew out drain line Extended drain line Chang…" at bounding box center [353, 158] width 561 height 33
click at [30, 88] on div "Duct System" at bounding box center [33, 87] width 66 height 13
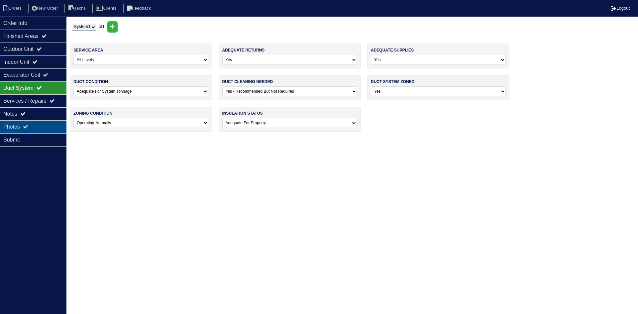
click at [28, 125] on icon at bounding box center [25, 126] width 5 height 5
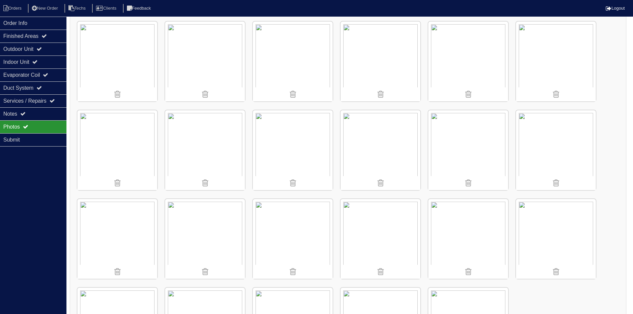
scroll to position [257, 0]
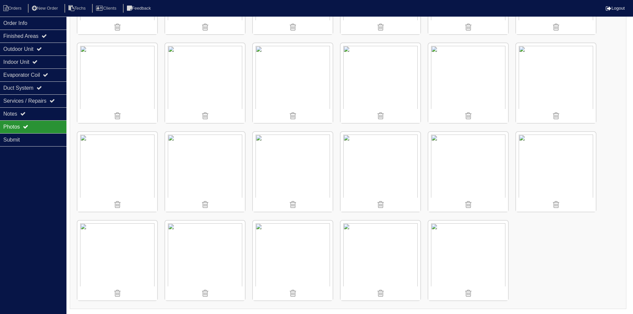
click at [547, 166] on img at bounding box center [556, 172] width 80 height 80
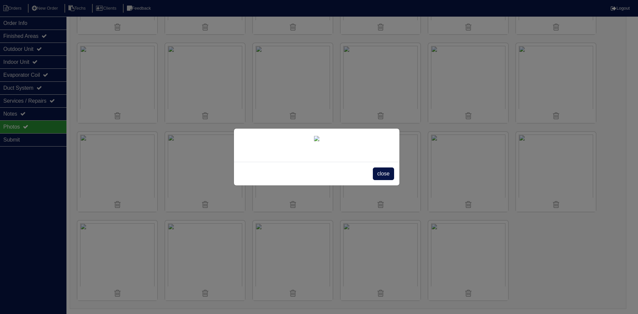
drag, startPoint x: 383, startPoint y: 267, endPoint x: 249, endPoint y: 239, distance: 137.2
click at [383, 180] on span "close" at bounding box center [383, 174] width 21 height 13
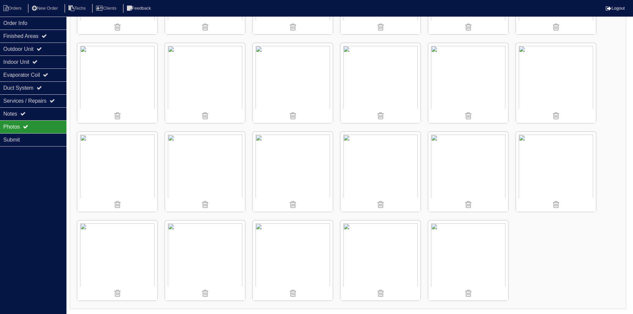
click at [144, 192] on img at bounding box center [117, 172] width 80 height 80
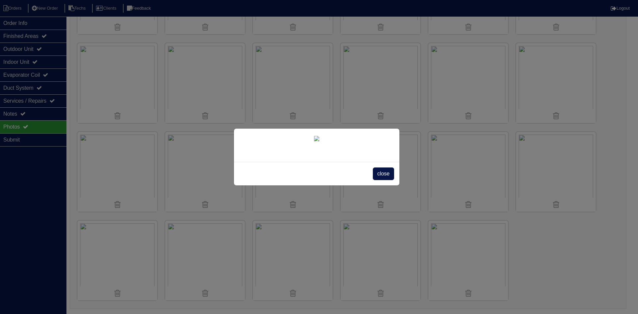
click at [385, 180] on span "close" at bounding box center [383, 174] width 21 height 13
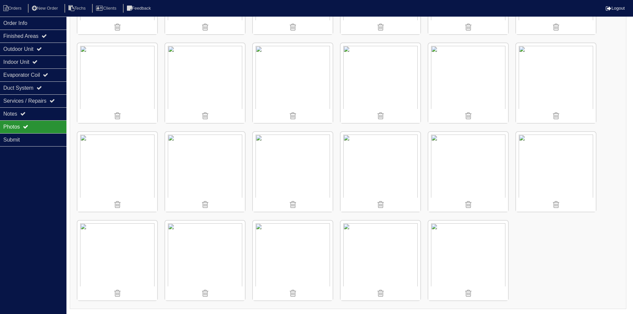
click at [223, 253] on img at bounding box center [205, 261] width 80 height 80
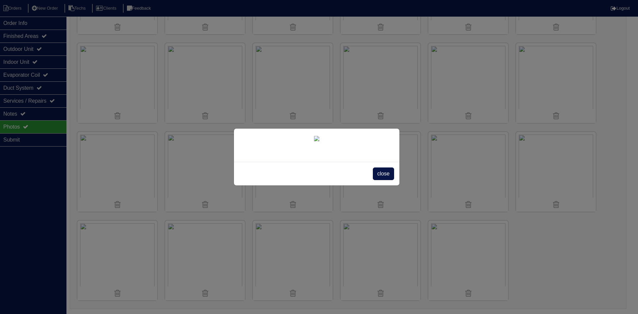
drag, startPoint x: 383, startPoint y: 224, endPoint x: 370, endPoint y: 223, distance: 13.0
click at [383, 180] on span "close" at bounding box center [383, 174] width 21 height 13
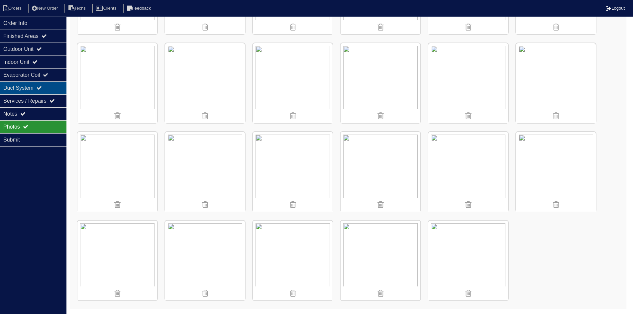
click at [51, 91] on div "Duct System" at bounding box center [33, 87] width 66 height 13
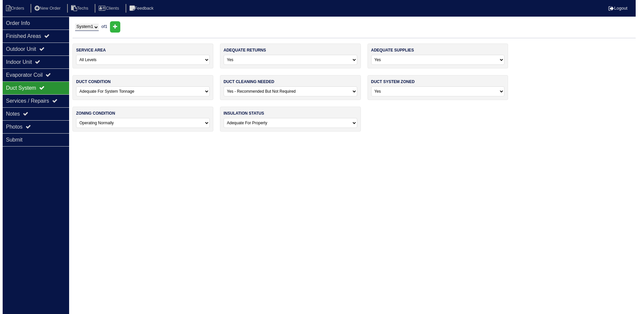
scroll to position [0, 0]
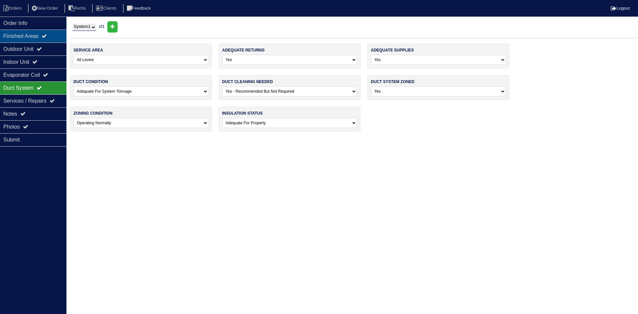
click at [39, 38] on div "Finished Areas" at bounding box center [33, 36] width 66 height 13
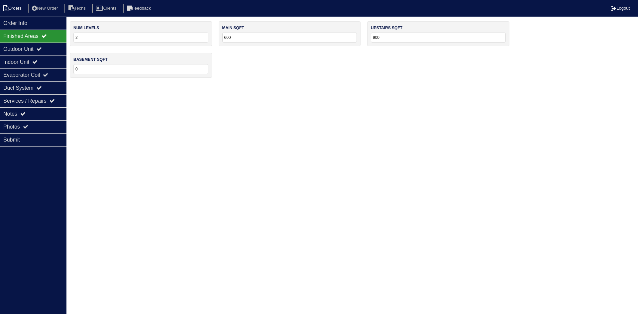
click at [13, 9] on li "Orders" at bounding box center [13, 8] width 27 height 9
select select "15"
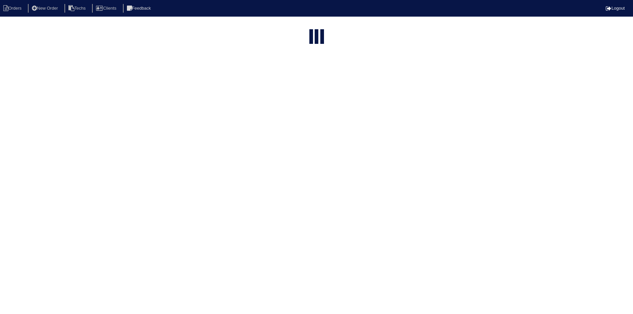
select select "field complete"
select select "need to quote"
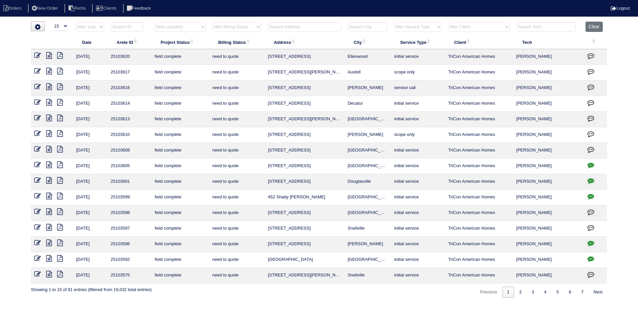
click at [49, 226] on icon at bounding box center [49, 227] width 6 height 7
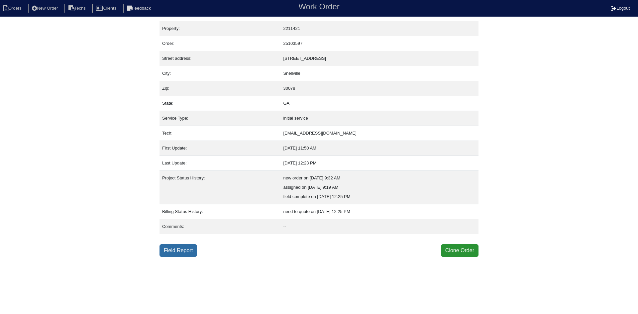
click at [181, 248] on link "Field Report" at bounding box center [179, 250] width 38 height 13
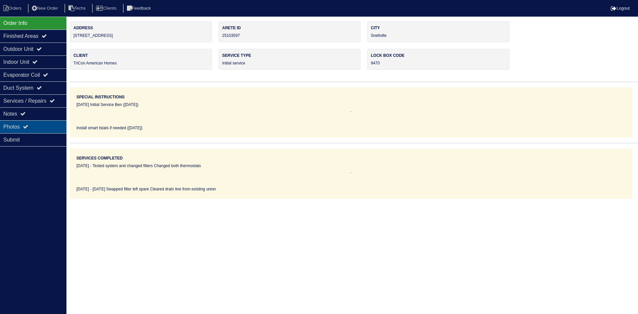
drag, startPoint x: 26, startPoint y: 125, endPoint x: 7, endPoint y: 129, distance: 19.4
click at [26, 125] on icon at bounding box center [25, 126] width 5 height 5
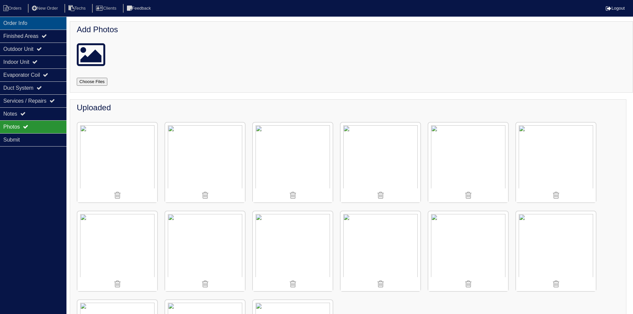
drag, startPoint x: 32, startPoint y: 24, endPoint x: 2, endPoint y: 23, distance: 30.6
click at [32, 24] on div "Order Info" at bounding box center [33, 23] width 66 height 13
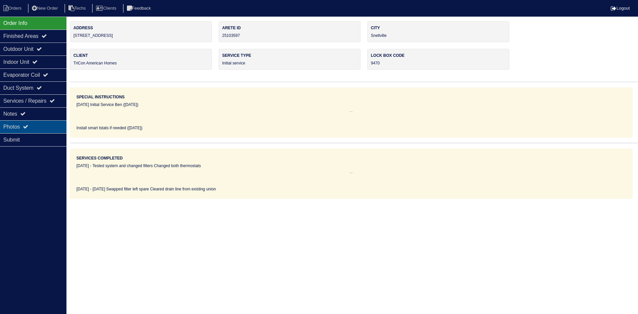
click at [29, 121] on div "Photos" at bounding box center [33, 126] width 66 height 13
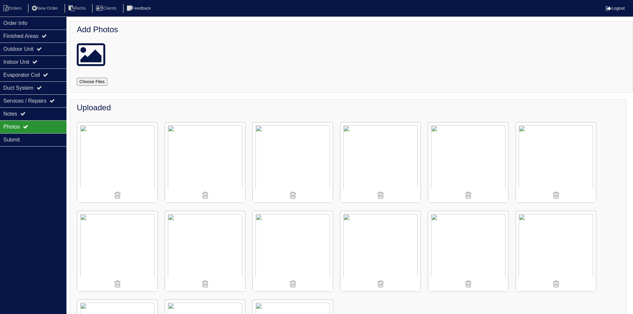
click at [92, 81] on input "file" at bounding box center [100, 82] width 47 height 8
click at [100, 83] on input "file" at bounding box center [100, 82] width 47 height 8
type input "C:\fakepath\IMG_4516.JPG"
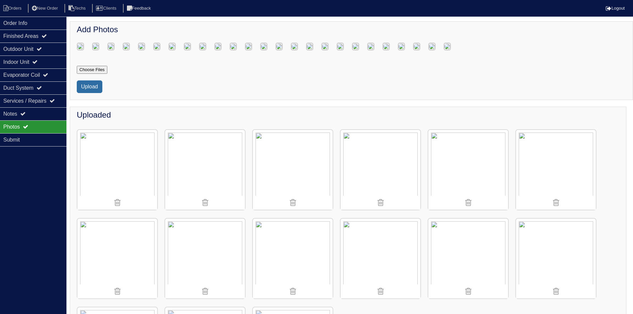
click at [87, 93] on button "Upload" at bounding box center [90, 86] width 26 height 13
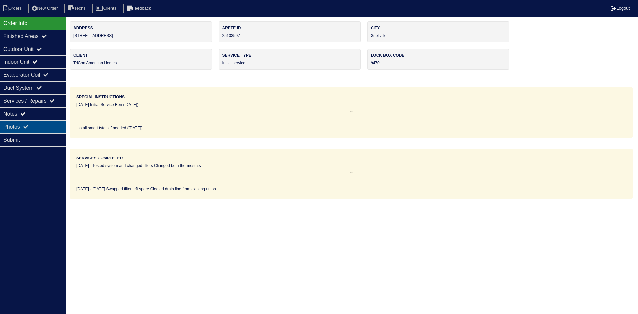
click at [28, 125] on icon at bounding box center [25, 126] width 5 height 5
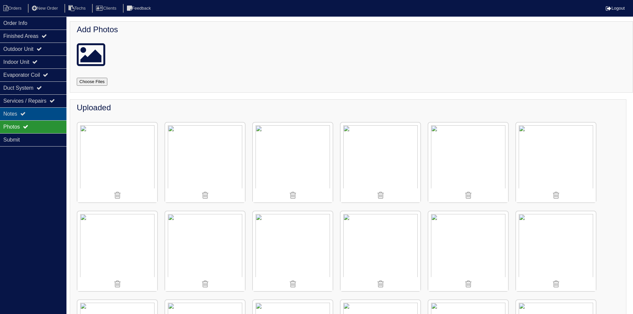
click at [29, 115] on div "Notes" at bounding box center [33, 113] width 66 height 13
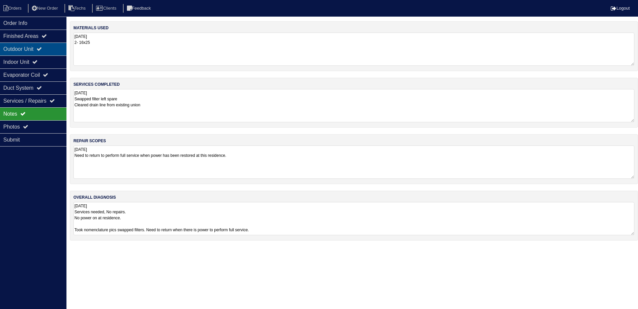
click at [33, 52] on div "Outdoor Unit" at bounding box center [33, 49] width 66 height 13
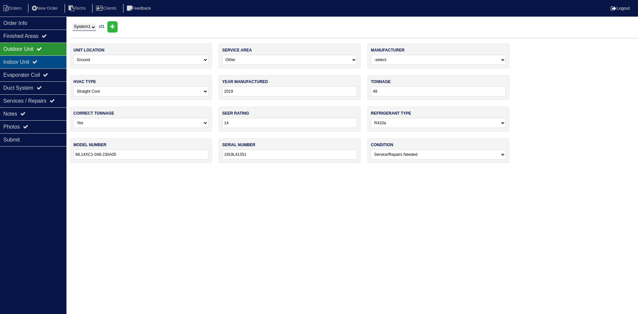
click at [34, 56] on div "Indoor Unit" at bounding box center [33, 62] width 66 height 13
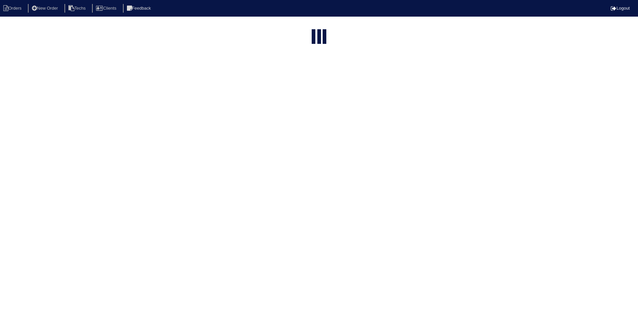
select select "15"
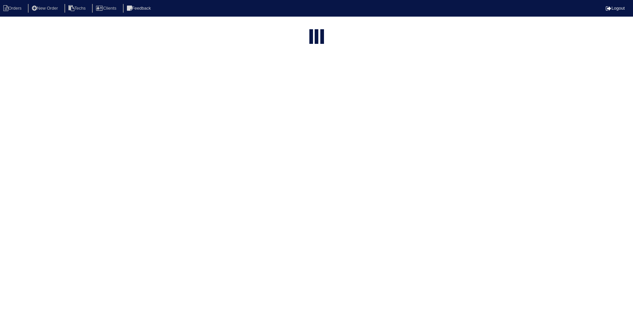
select select "field complete"
select select "need to quote"
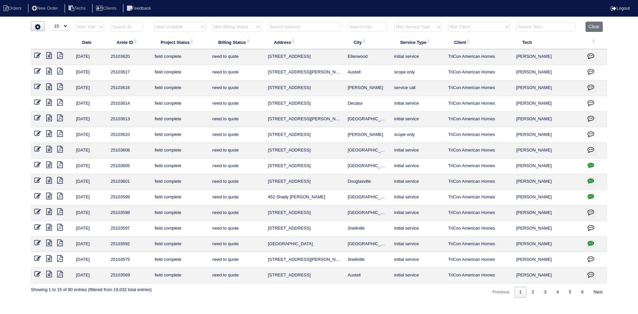
click at [592, 225] on icon "button" at bounding box center [591, 227] width 7 height 7
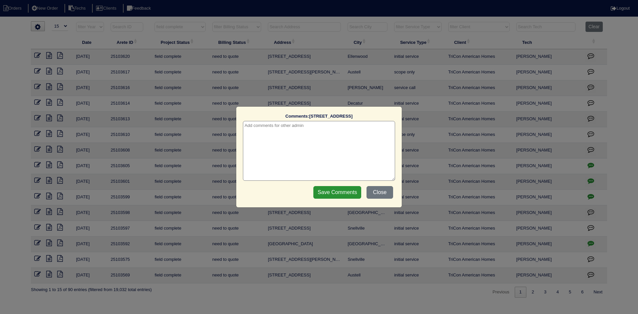
click at [315, 128] on textarea at bounding box center [319, 151] width 152 height 60
type textarea "10/1/25 - no electricity - emailed site super - rk"
click at [341, 189] on input "Save Comments" at bounding box center [337, 192] width 48 height 13
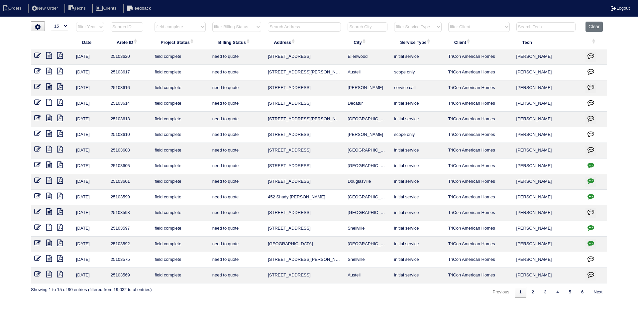
click at [58, 210] on icon at bounding box center [60, 211] width 6 height 7
click at [50, 195] on icon at bounding box center [49, 196] width 6 height 7
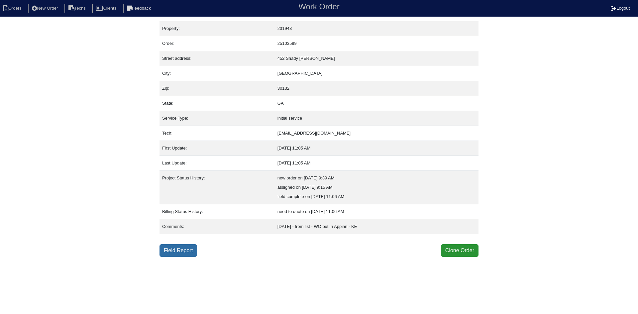
click at [173, 252] on link "Field Report" at bounding box center [179, 250] width 38 height 13
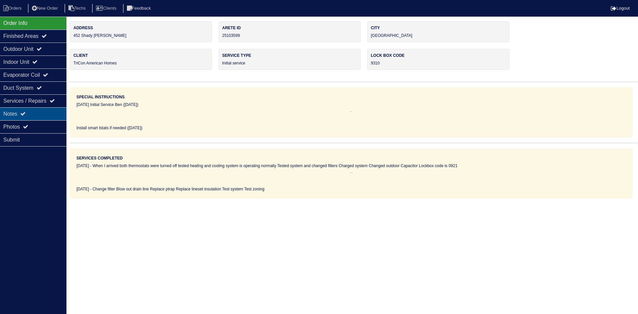
click at [30, 111] on div "Notes" at bounding box center [33, 113] width 66 height 13
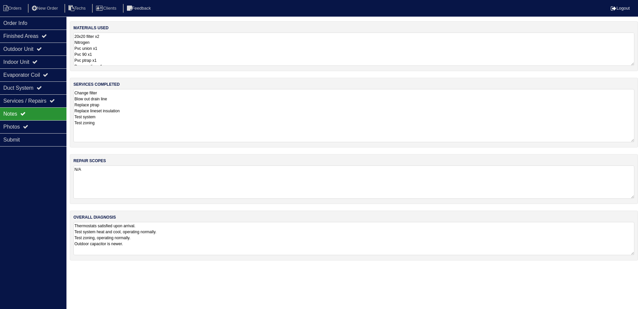
drag, startPoint x: 632, startPoint y: 120, endPoint x: 629, endPoint y: 102, distance: 18.1
click at [634, 137] on textarea "Change filter Blow out drain line Replace ptrap Replace lineset insulation Test…" at bounding box center [353, 115] width 561 height 53
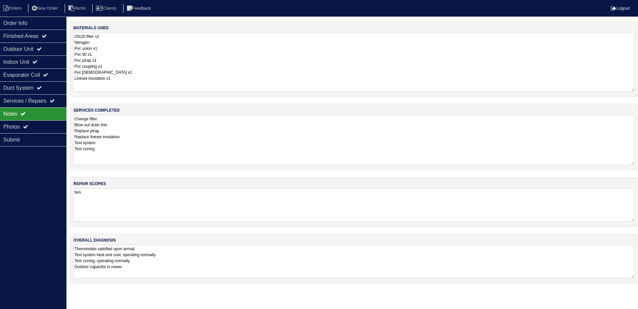
drag, startPoint x: 631, startPoint y: 63, endPoint x: 631, endPoint y: 89, distance: 25.9
click at [631, 89] on textarea "20x20 filter x2 Nitrogen Pvc union x1 Pvc 90 x1 Pvc ptrap x1 Pvc coupling x1 Pv…" at bounding box center [353, 62] width 561 height 59
click at [42, 50] on icon at bounding box center [39, 48] width 5 height 5
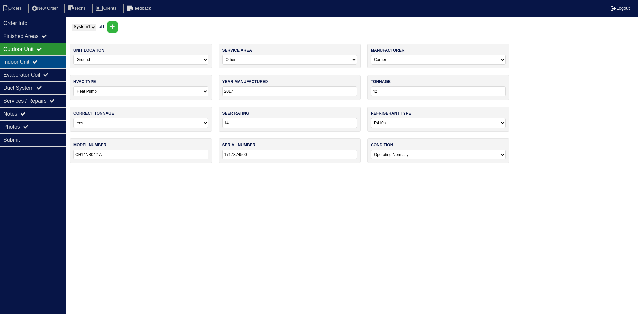
drag, startPoint x: 41, startPoint y: 61, endPoint x: 29, endPoint y: 61, distance: 12.3
click at [38, 61] on icon at bounding box center [34, 61] width 5 height 5
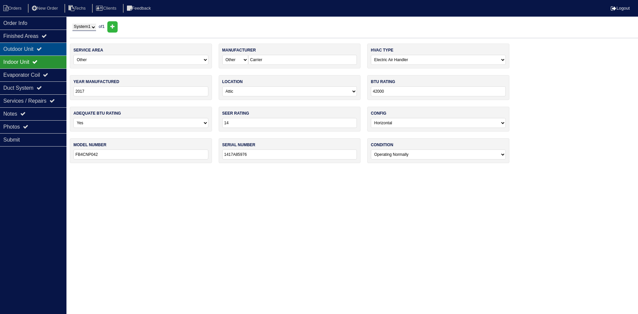
click at [54, 47] on div "Outdoor Unit" at bounding box center [33, 49] width 66 height 13
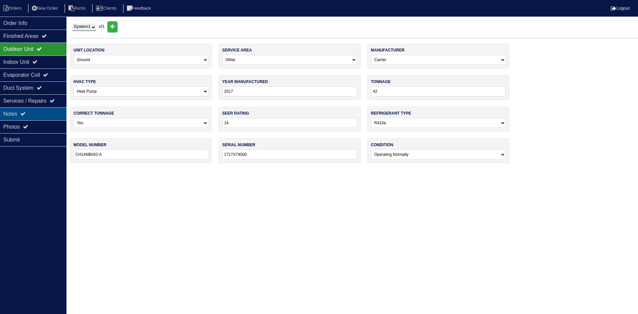
click at [23, 112] on icon at bounding box center [22, 113] width 5 height 5
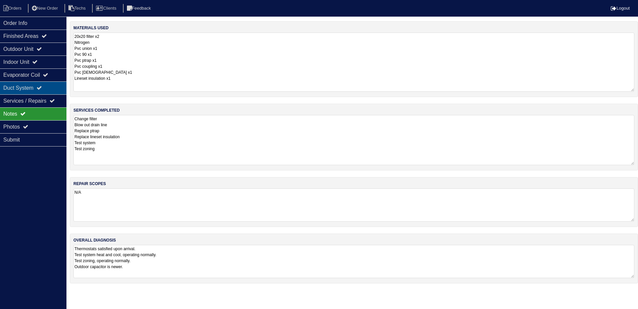
click at [25, 91] on div "Duct System" at bounding box center [33, 87] width 66 height 13
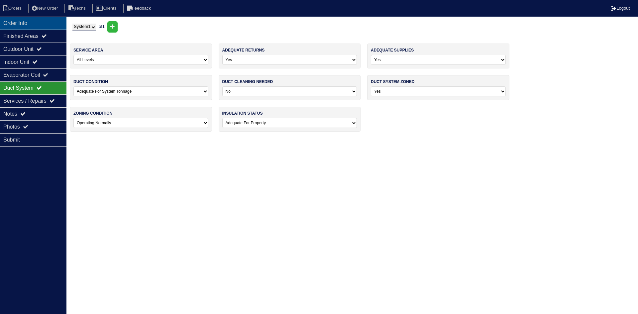
click at [22, 20] on div "Order Info" at bounding box center [33, 23] width 66 height 13
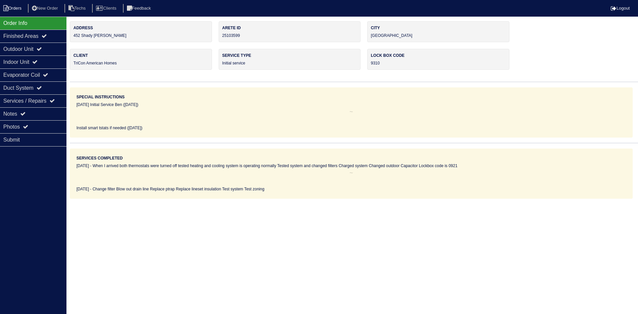
click at [8, 6] on li "Orders" at bounding box center [13, 8] width 27 height 9
select select "15"
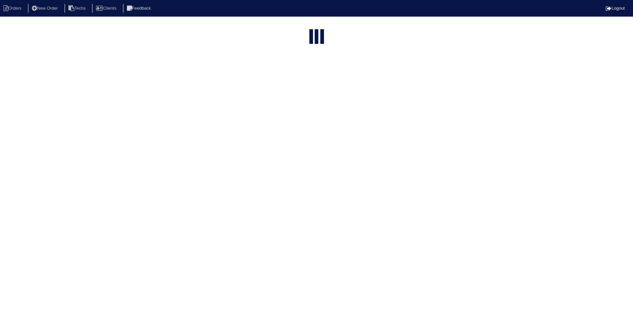
select select "field complete"
select select "need to quote"
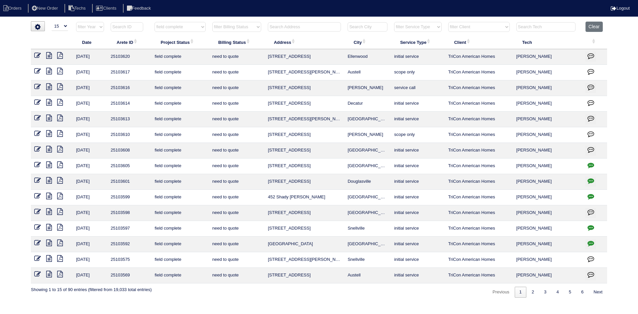
click at [590, 180] on icon "button" at bounding box center [591, 181] width 7 height 7
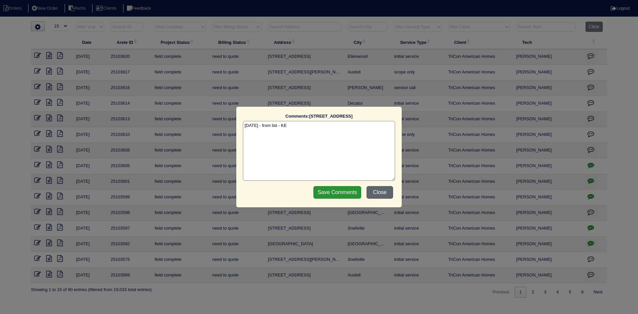
click at [377, 192] on button "Close" at bounding box center [380, 192] width 27 height 13
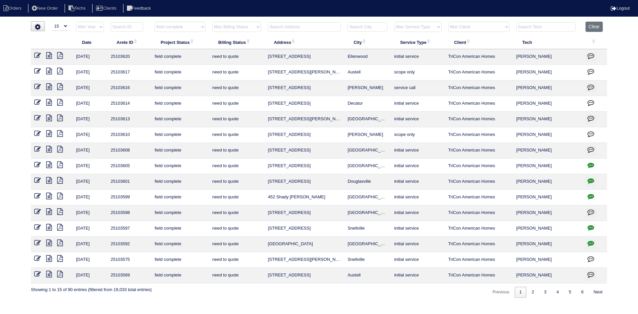
click at [202, 26] on select "filter Project Status -- Any Project Status -- new order assigned in progress f…" at bounding box center [180, 27] width 51 height 10
click at [155, 22] on select "filter Project Status -- Any Project Status -- new order assigned in progress f…" at bounding box center [180, 27] width 51 height 10
select select "assigned"
select select "need to quote"
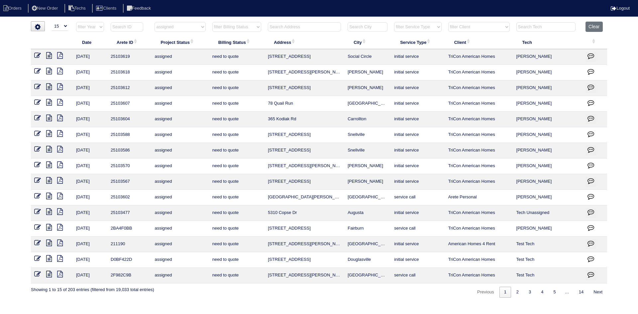
click at [48, 212] on icon at bounding box center [49, 211] width 6 height 7
click at [200, 25] on select "filter Project Status -- Any Project Status -- new order assigned in progress f…" at bounding box center [180, 27] width 51 height 10
click at [155, 22] on select "filter Project Status -- Any Project Status -- new order assigned in progress f…" at bounding box center [180, 27] width 51 height 10
select select "new order"
select select "need to quote"
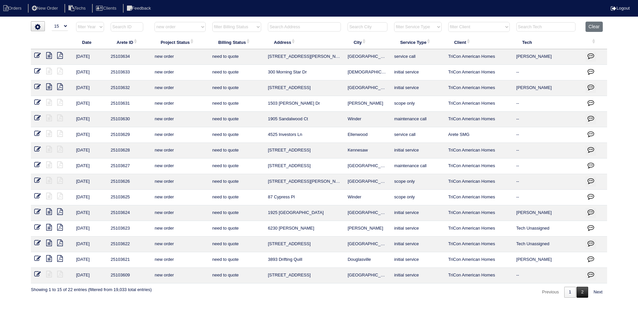
click at [582, 294] on link "2" at bounding box center [583, 292] width 12 height 11
select select "new order"
select select "need to quote"
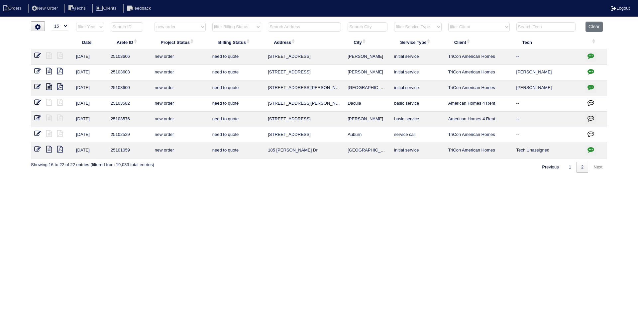
click at [590, 54] on icon "button" at bounding box center [591, 56] width 7 height 7
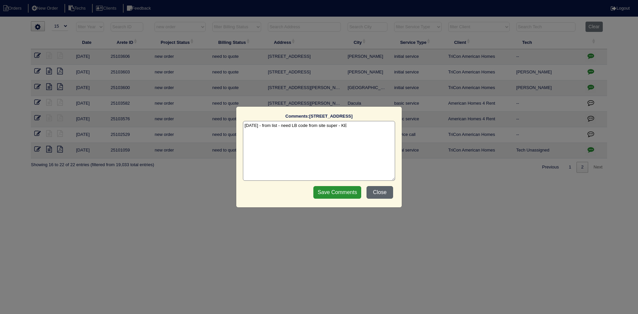
click at [374, 192] on button "Close" at bounding box center [380, 192] width 27 height 13
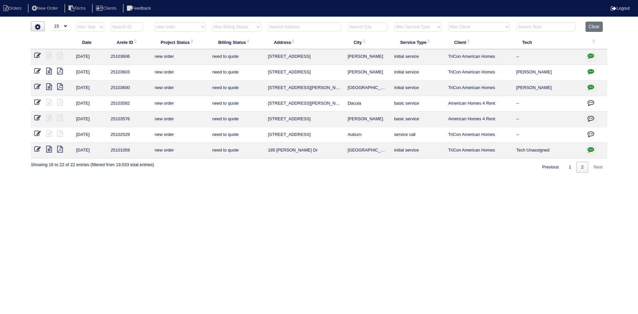
click at [592, 69] on icon "button" at bounding box center [591, 71] width 7 height 7
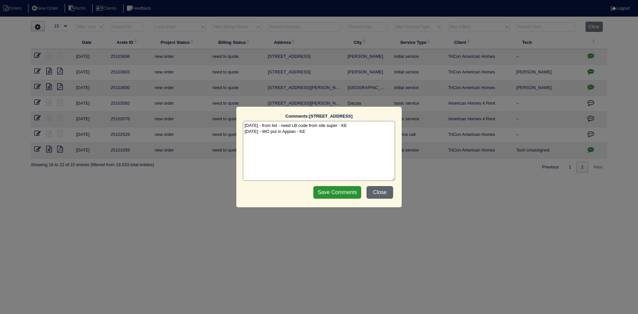
click at [389, 194] on button "Close" at bounding box center [380, 192] width 27 height 13
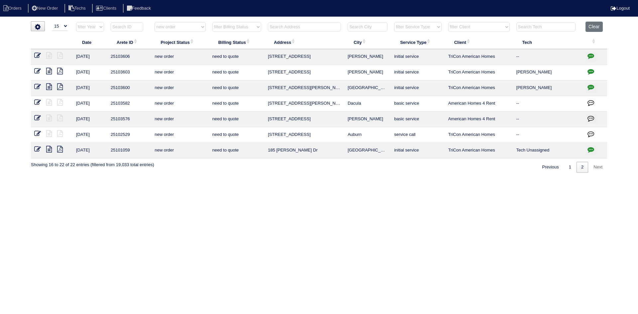
click at [589, 88] on icon "button" at bounding box center [591, 87] width 7 height 7
type textarea "[DATE] - from list - need LB code - KE [DATE] - WO put in Appian - KE"
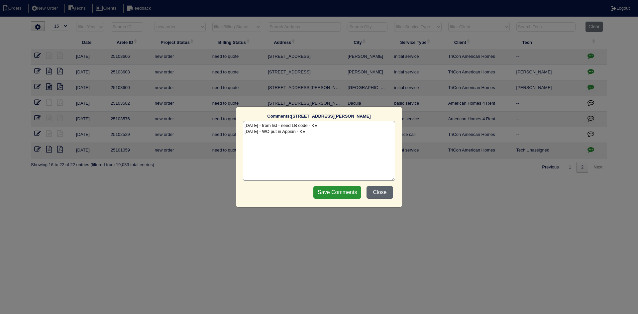
click at [378, 194] on button "Close" at bounding box center [380, 192] width 27 height 13
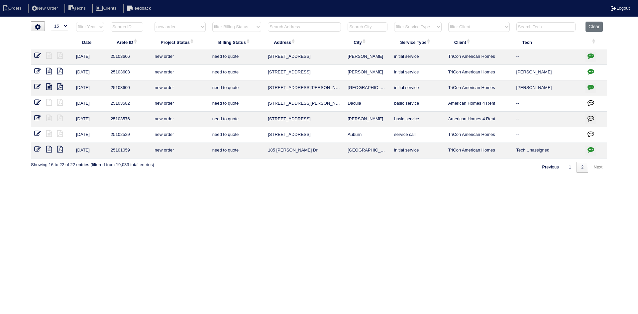
click at [590, 151] on icon "button" at bounding box center [591, 149] width 7 height 7
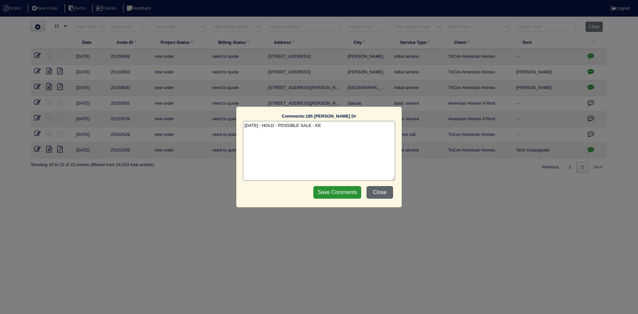
click at [379, 191] on button "Close" at bounding box center [380, 192] width 27 height 13
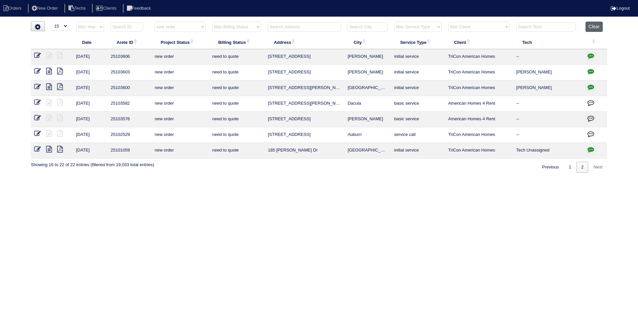
click at [593, 25] on button "Clear" at bounding box center [594, 27] width 17 height 10
select select
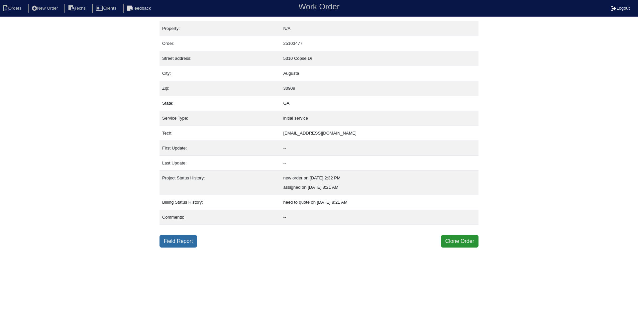
click at [178, 240] on link "Field Report" at bounding box center [179, 241] width 38 height 13
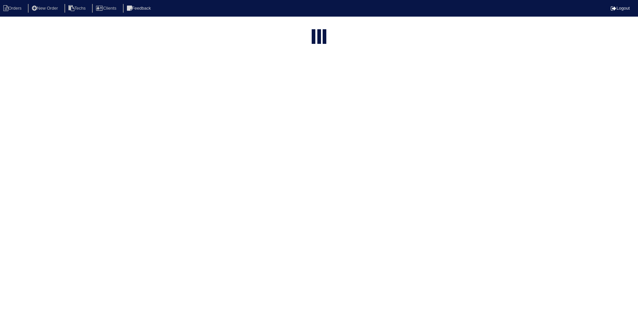
select select "15"
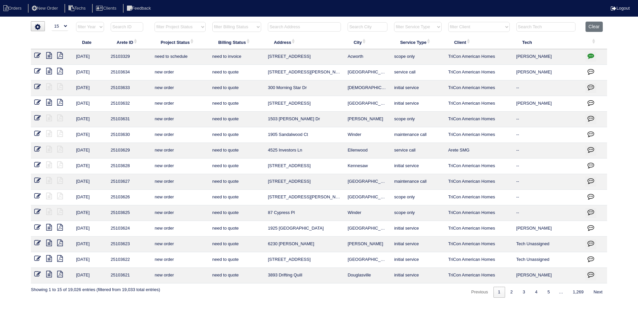
click at [202, 28] on select "filter Project Status -- Any Project Status -- new order assigned in progress f…" at bounding box center [180, 27] width 51 height 10
click at [155, 22] on select "filter Project Status -- Any Project Status -- new order assigned in progress f…" at bounding box center [180, 27] width 51 height 10
select select "need to schedule"
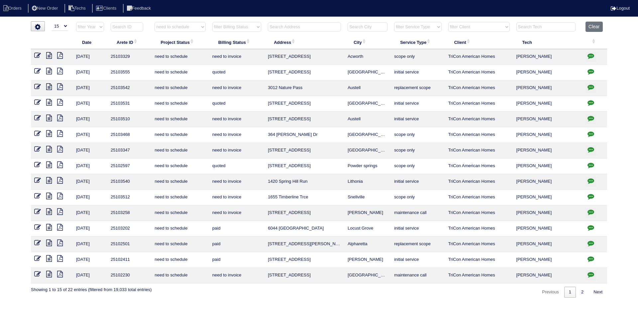
click at [589, 274] on icon "button" at bounding box center [591, 274] width 7 height 7
type textarea "6/27/25 - Replacement approved - Sent to Dan, Payton, Reeca - KE 6/27/25 - Equi…"
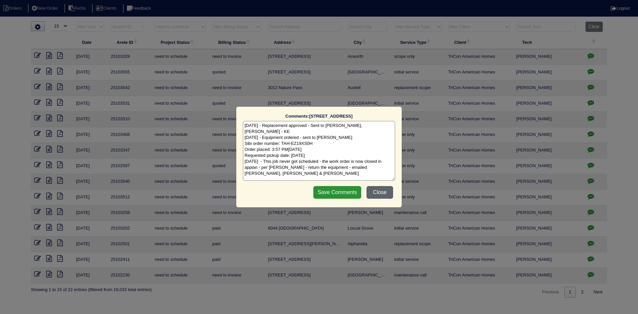
click at [376, 195] on button "Close" at bounding box center [380, 192] width 27 height 13
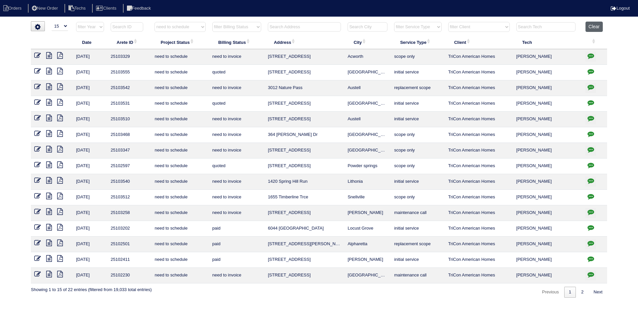
click at [596, 28] on button "Clear" at bounding box center [594, 27] width 17 height 10
select select
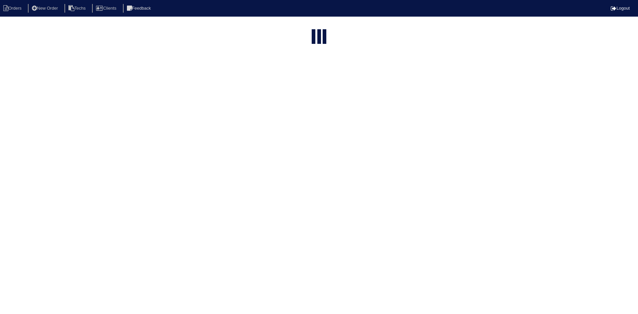
select select "15"
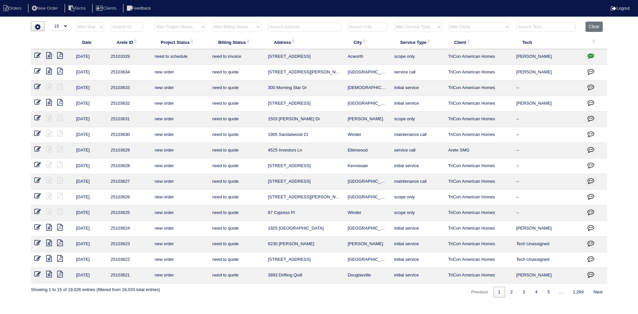
click at [203, 29] on select "filter Project Status -- Any Project Status -- new order assigned in progress f…" at bounding box center [180, 27] width 51 height 10
click at [155, 22] on select "filter Project Status -- Any Project Status -- new order assigned in progress f…" at bounding box center [180, 27] width 51 height 10
select select "field complete"
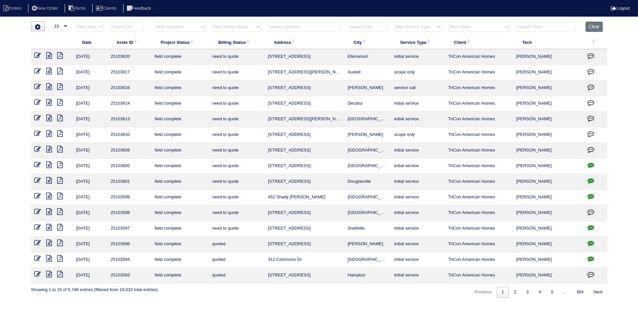
click at [251, 26] on select "filter Billing Status -- Any Billing Status -- need to quote quoted need to inv…" at bounding box center [236, 27] width 49 height 10
select select "need to quote"
click at [212, 22] on select "filter Billing Status -- Any Billing Status -- need to quote quoted need to inv…" at bounding box center [236, 27] width 49 height 10
select select "field complete"
select select "need to quote"
